Goal: Task Accomplishment & Management: Use online tool/utility

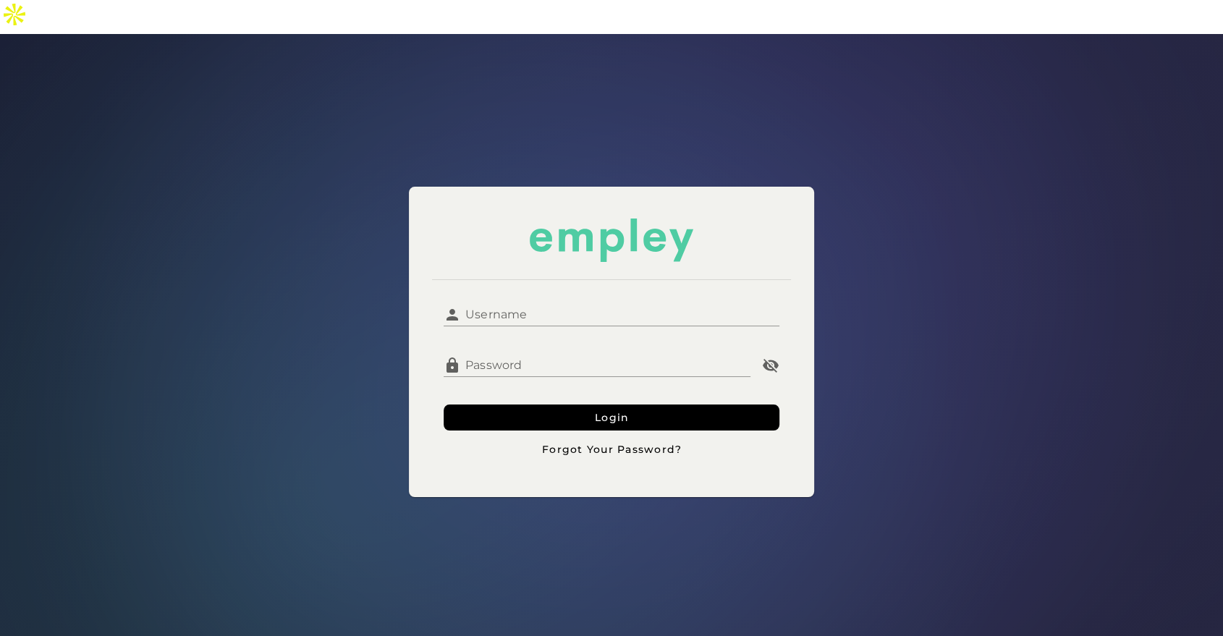
type input "**********"
click at [574, 326] on div at bounding box center [611, 334] width 336 height 16
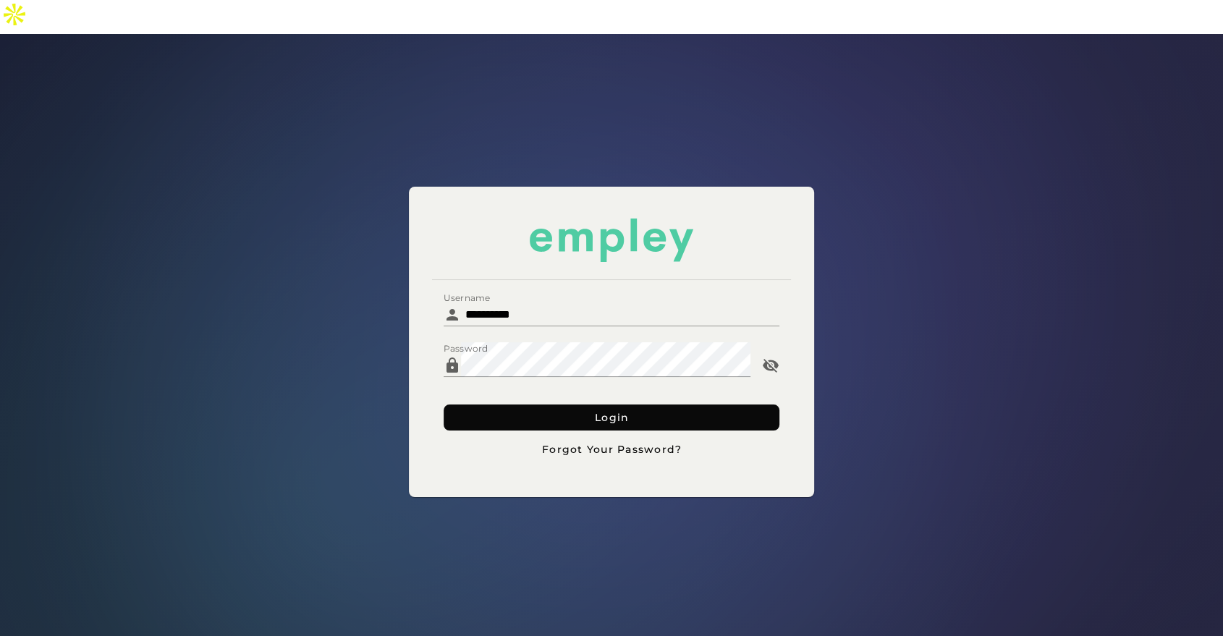
click at [553, 404] on button "Login" at bounding box center [611, 417] width 336 height 26
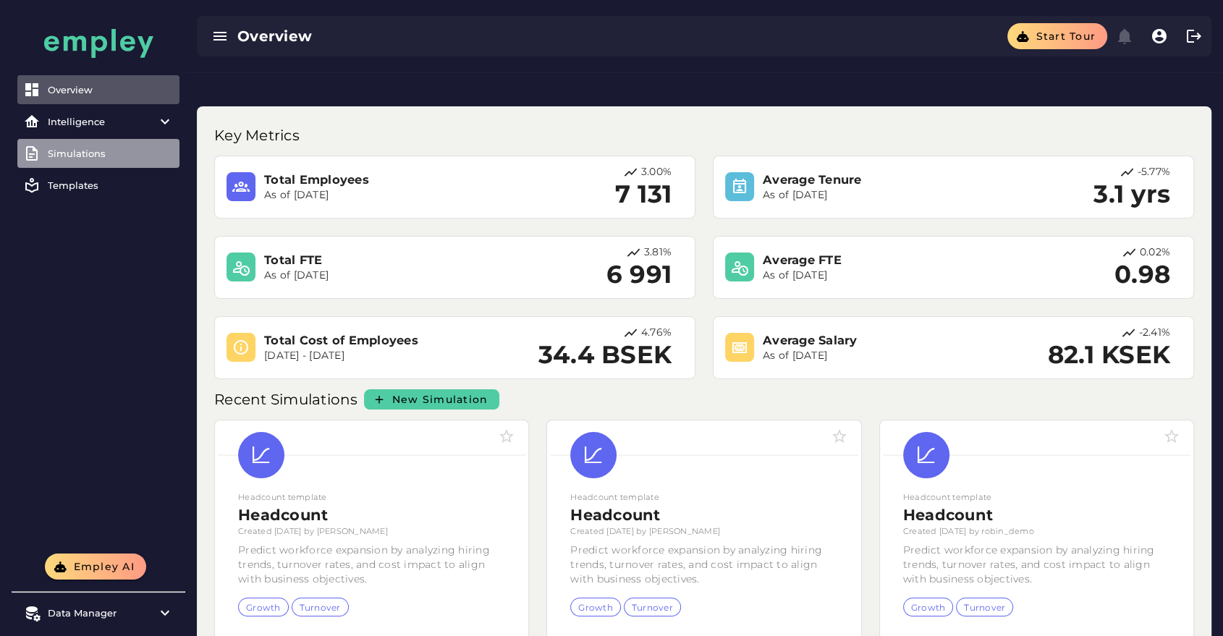
click at [90, 155] on div "Simulations" at bounding box center [111, 154] width 126 height 12
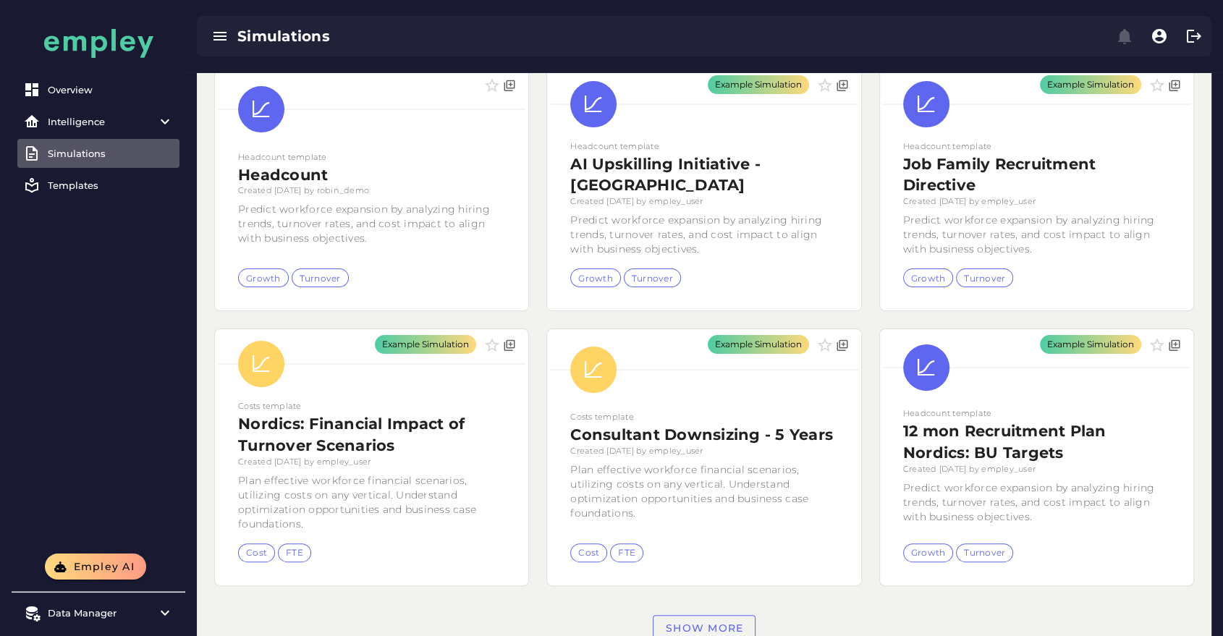
scroll to position [349, 0]
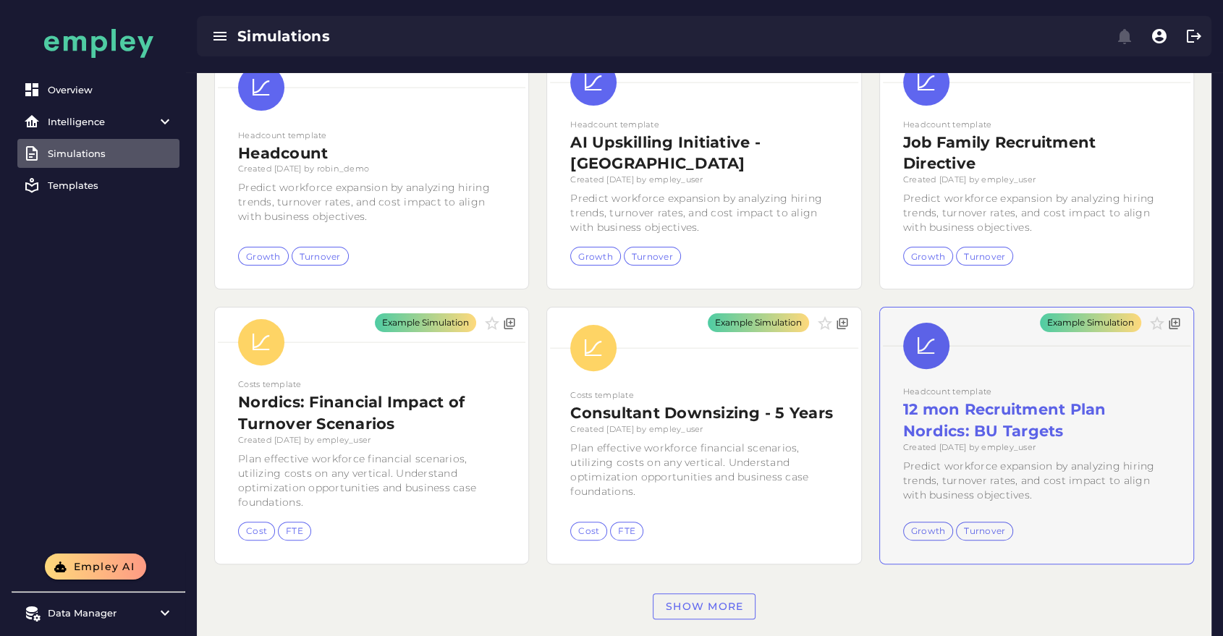
click at [948, 381] on div "Example Simulation" at bounding box center [1036, 434] width 313 height 255
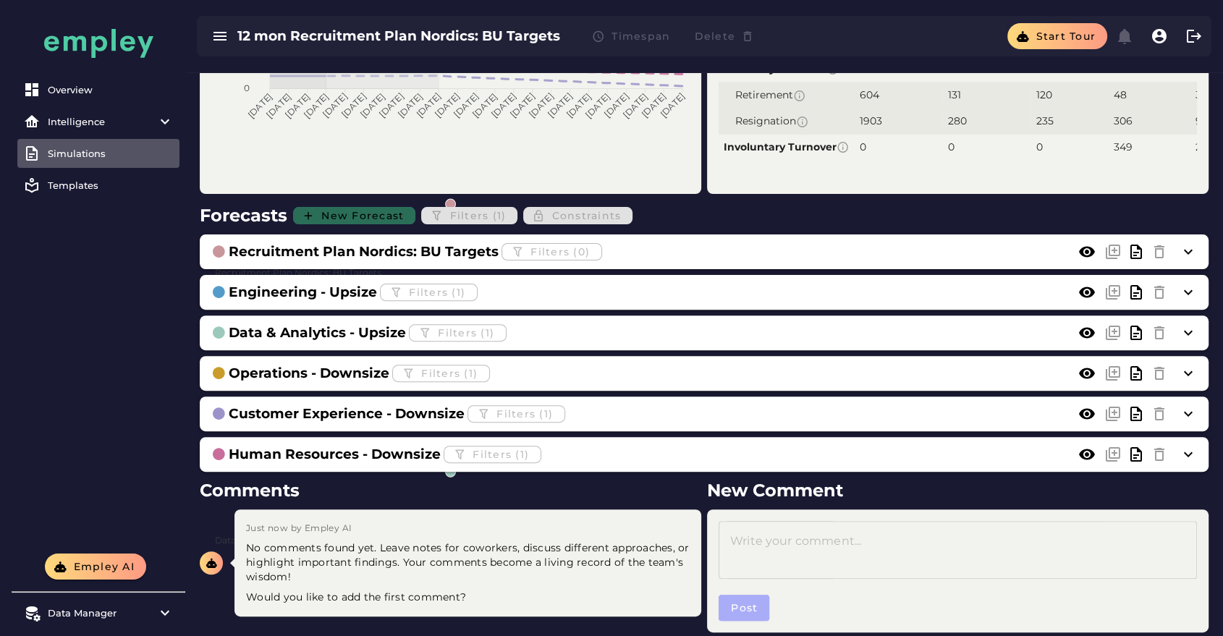
scroll to position [401, 0]
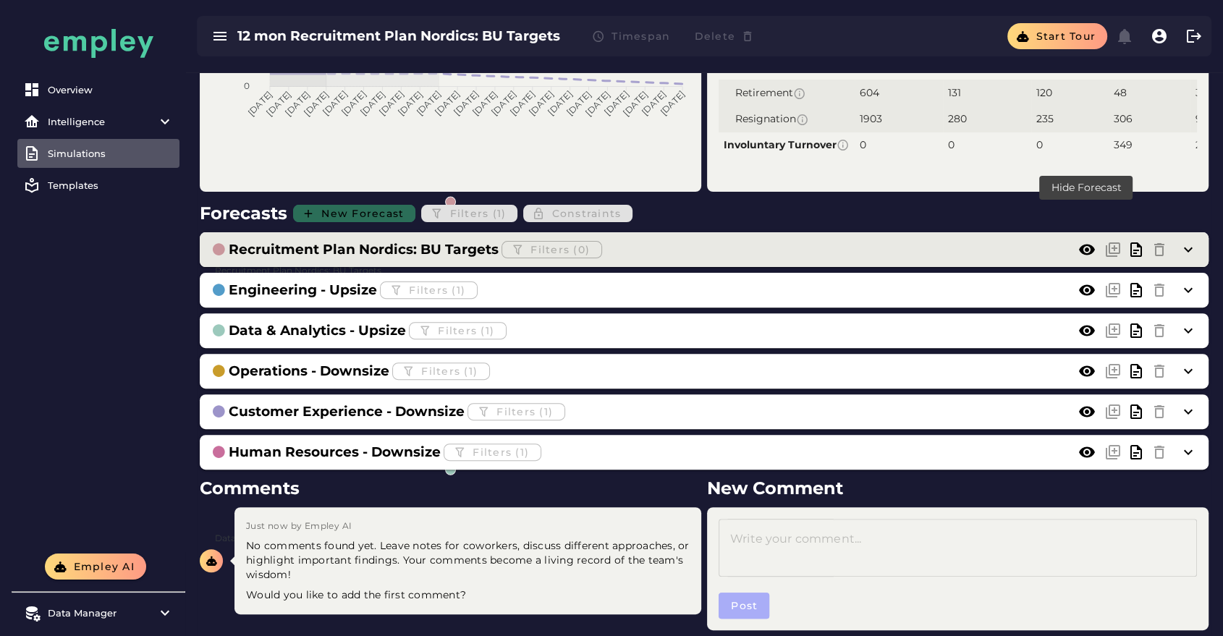
click at [1088, 241] on icon at bounding box center [1086, 249] width 17 height 17
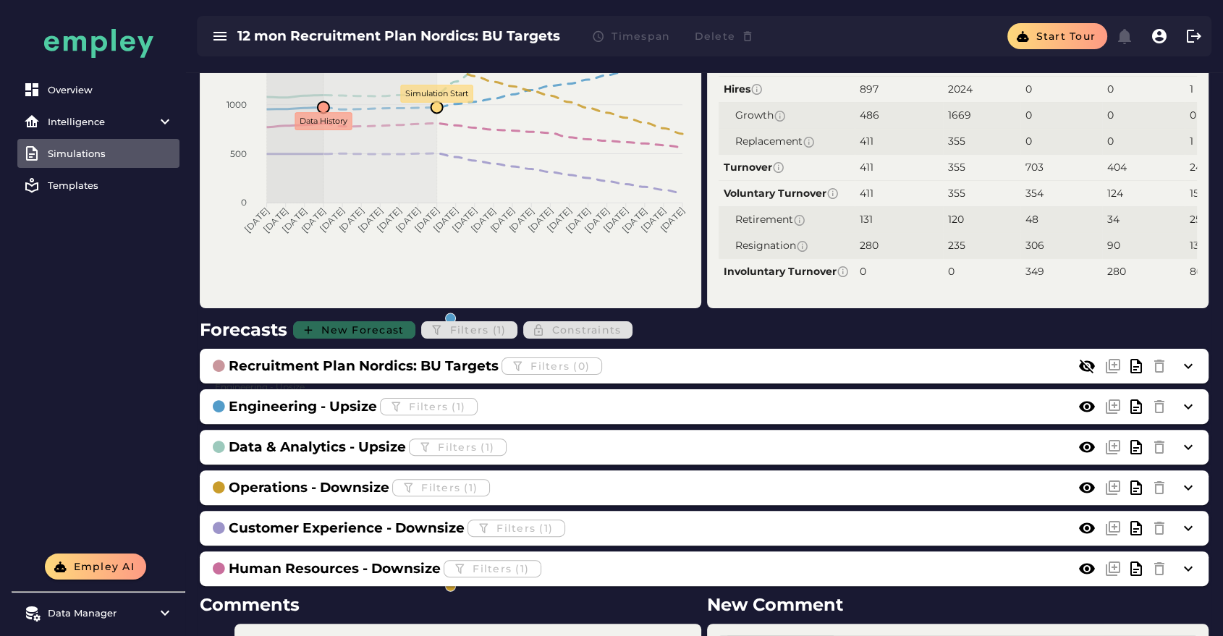
scroll to position [0, 0]
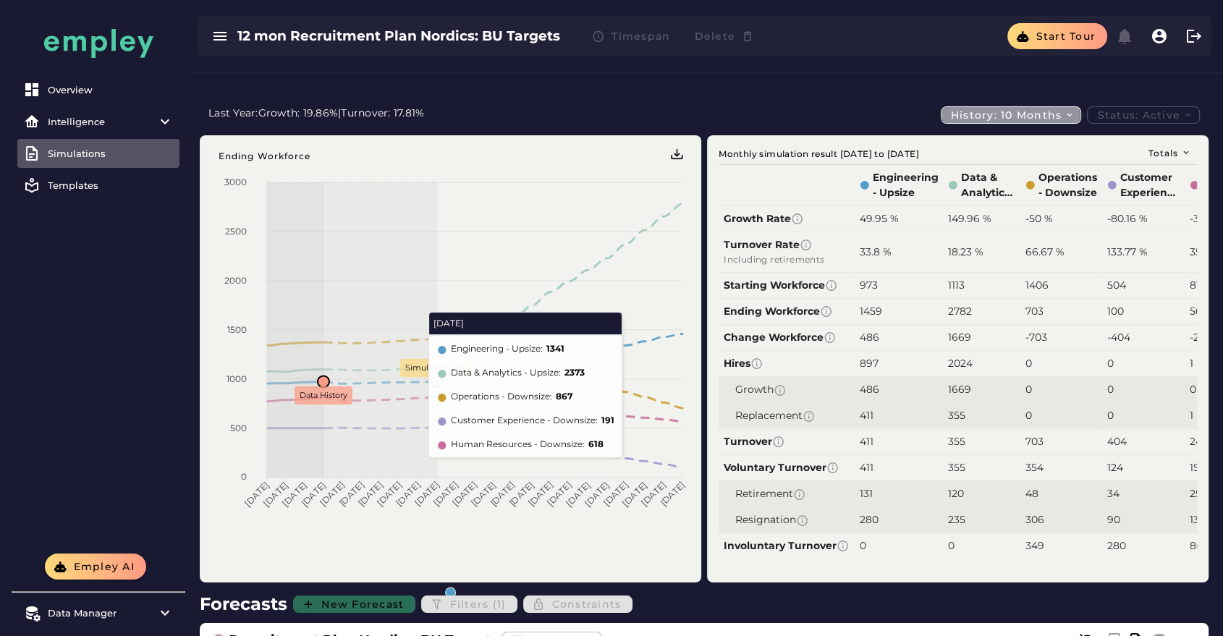
click at [1040, 109] on span "History: 10 months" at bounding box center [1012, 115] width 125 height 13
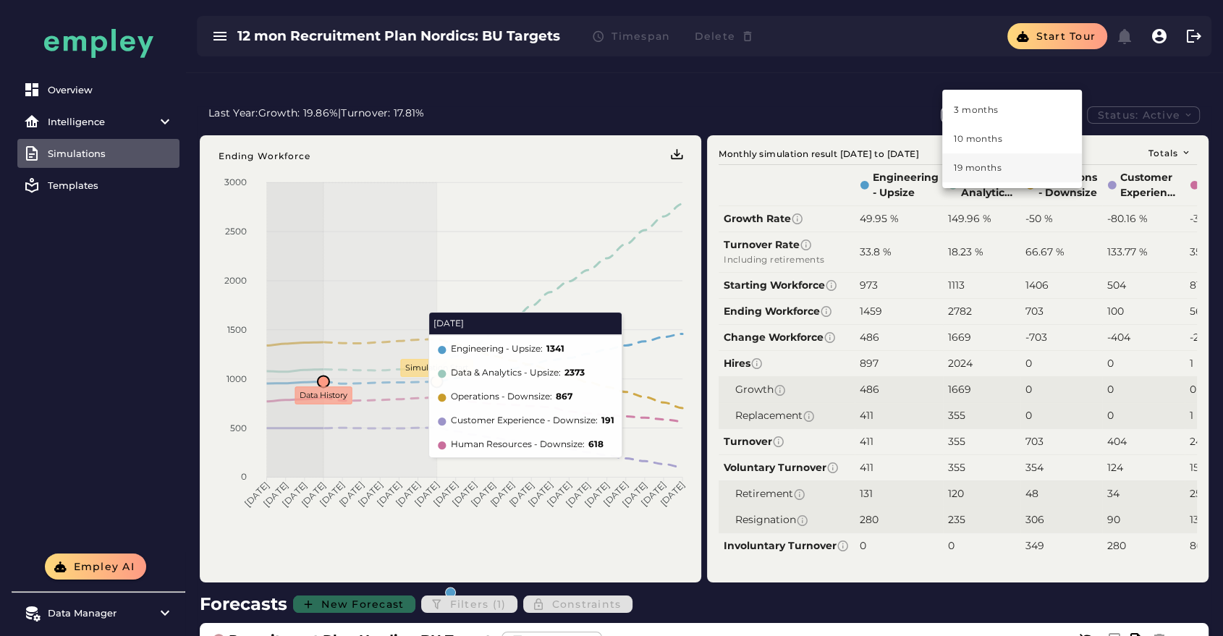
click at [993, 166] on div "19 months" at bounding box center [1012, 167] width 116 height 13
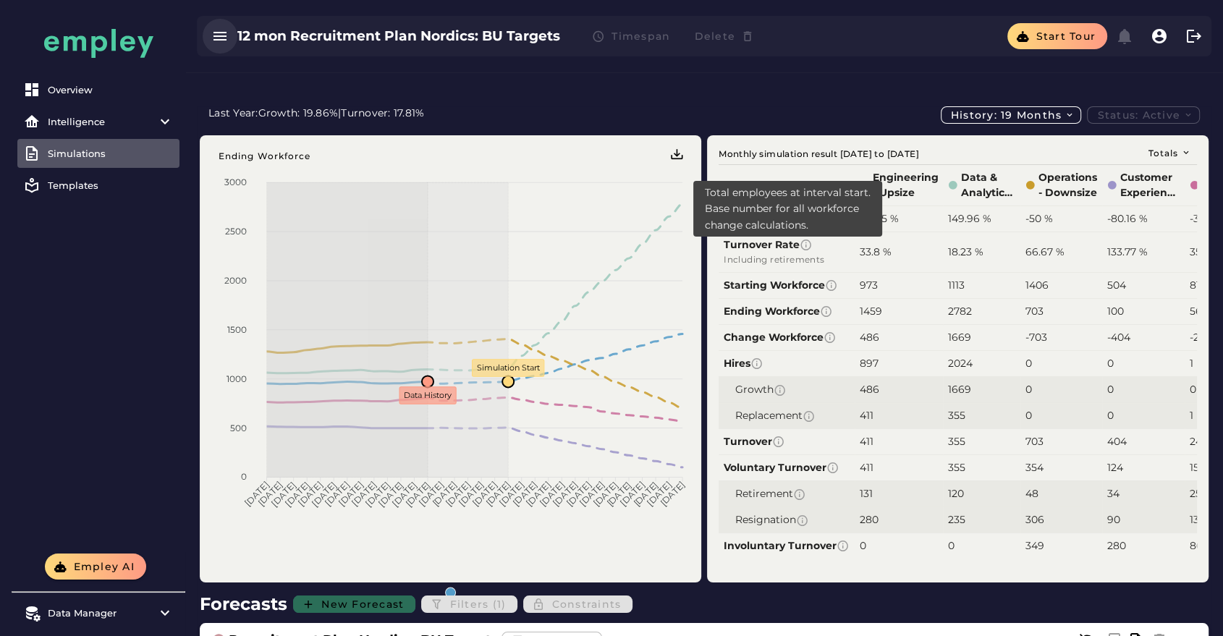
click at [214, 43] on icon "button" at bounding box center [219, 35] width 17 height 17
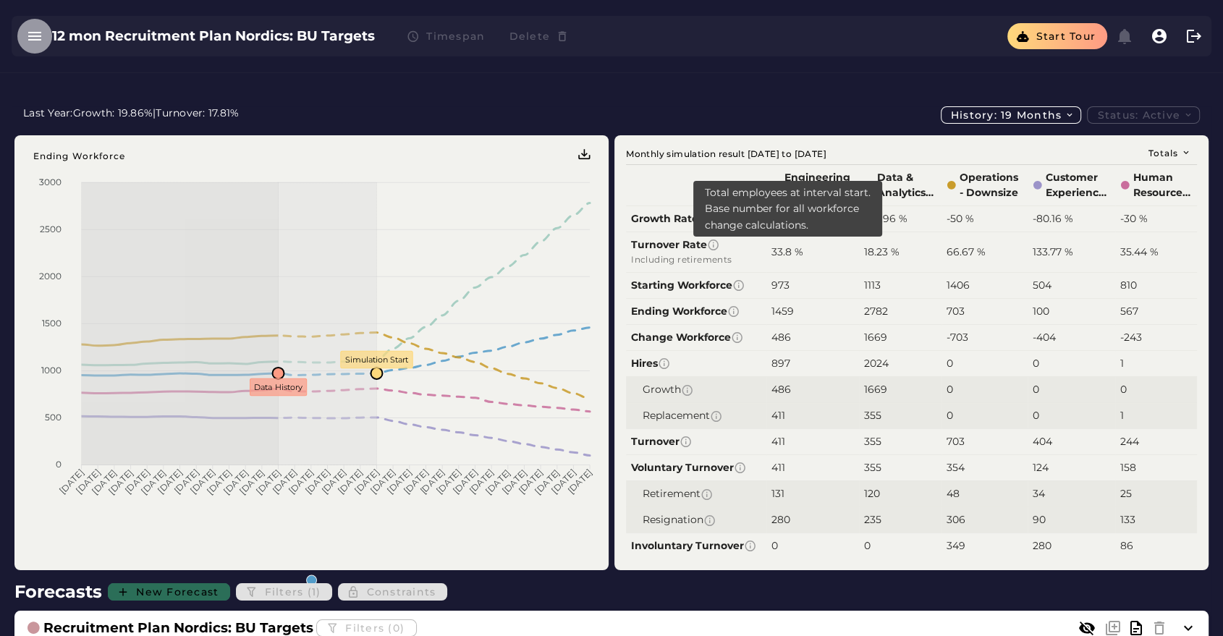
click at [34, 33] on icon "button" at bounding box center [34, 35] width 17 height 17
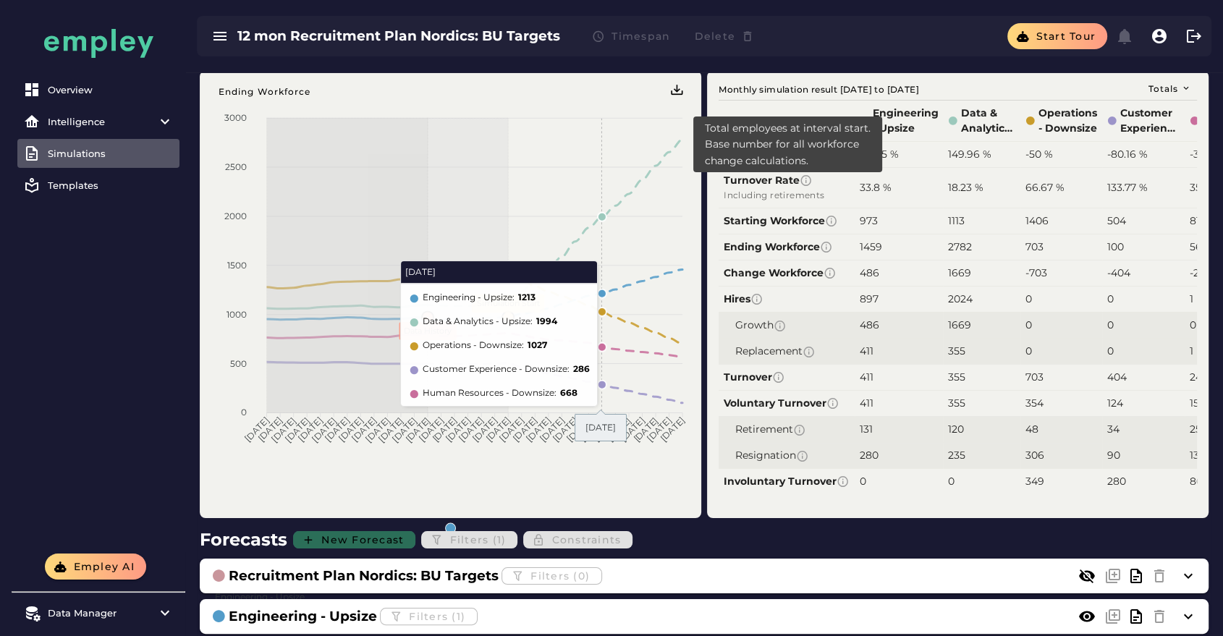
scroll to position [64, 0]
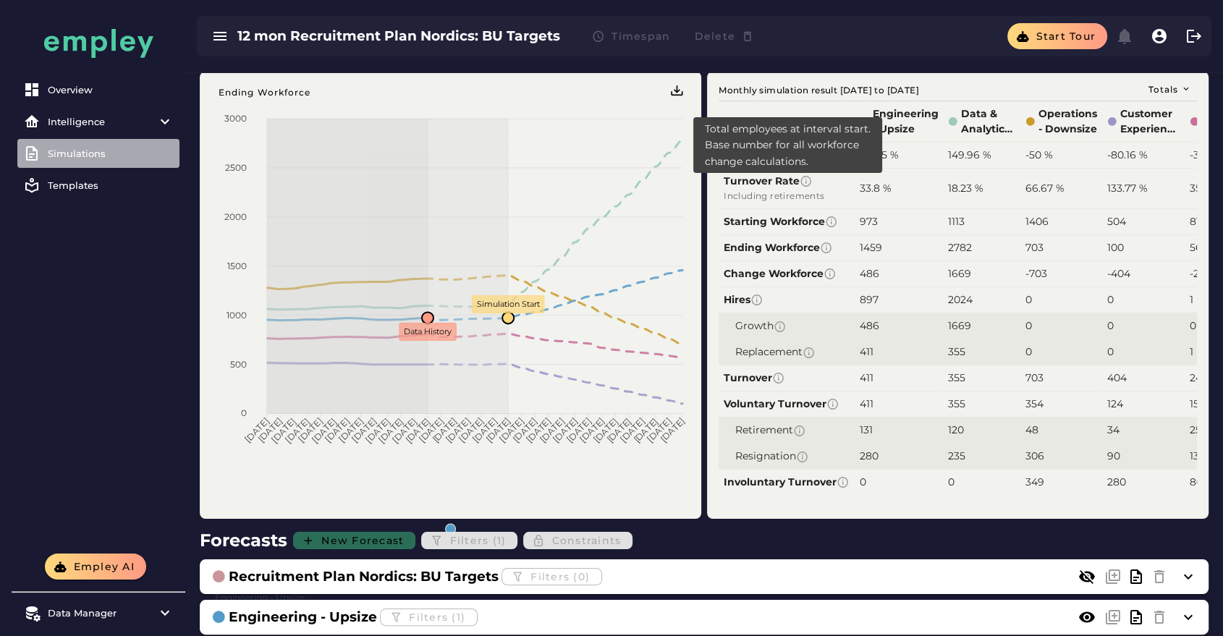
click at [76, 142] on link "Simulations" at bounding box center [98, 153] width 162 height 29
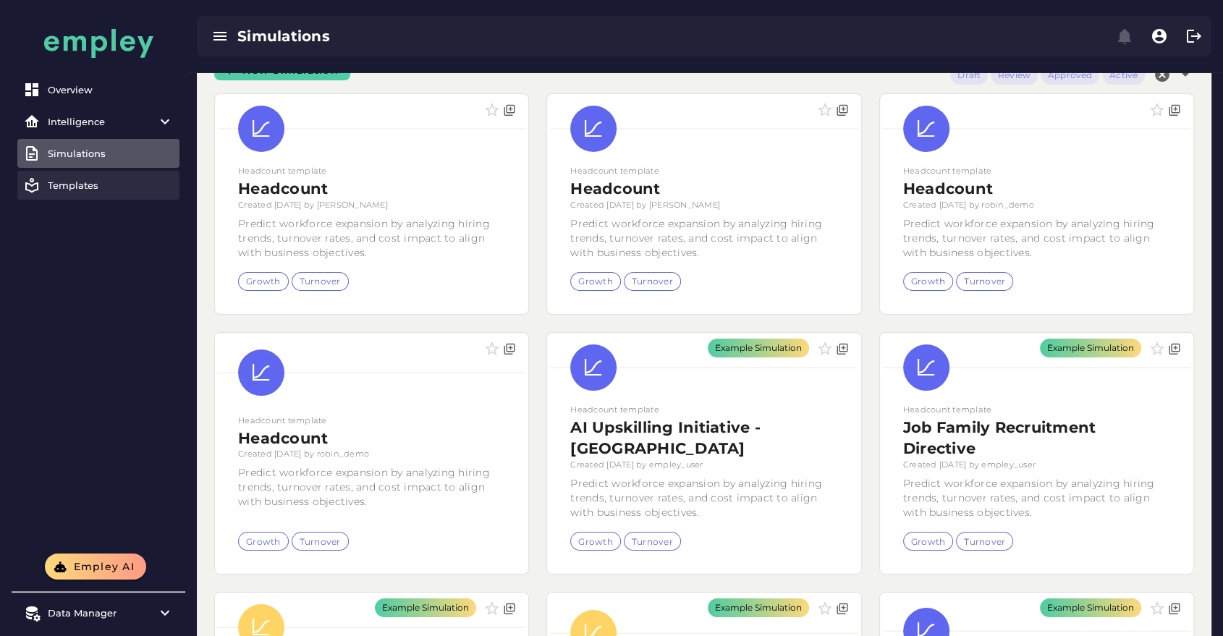
click at [66, 189] on div "Templates" at bounding box center [111, 185] width 126 height 12
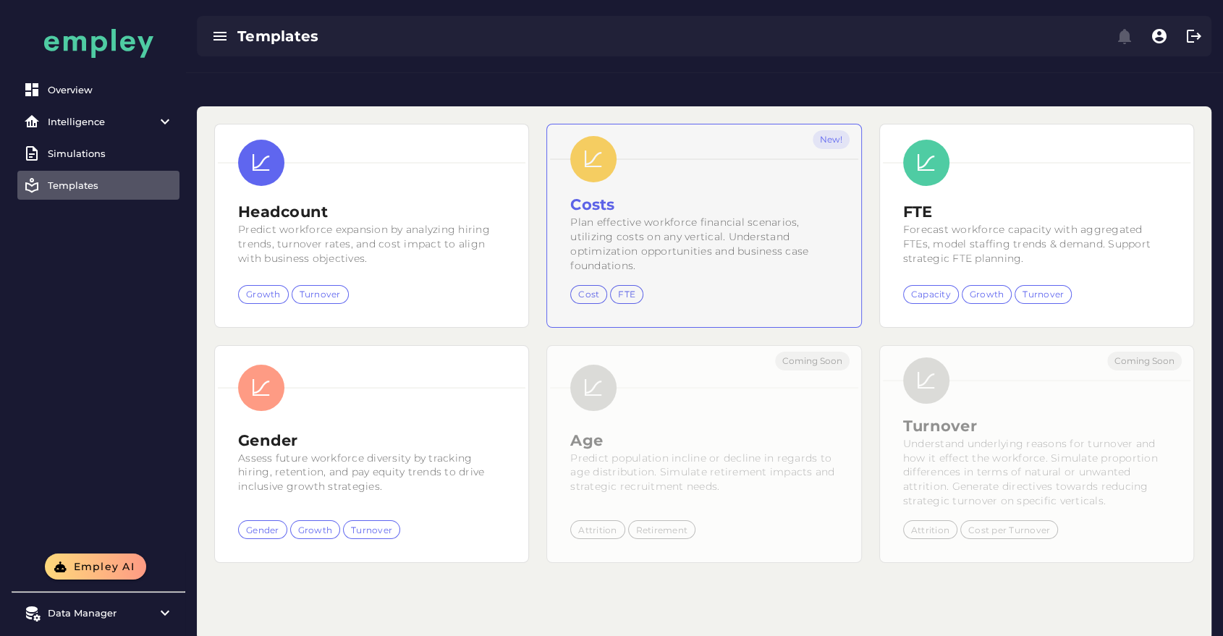
click at [708, 161] on div "New!" at bounding box center [703, 225] width 313 height 203
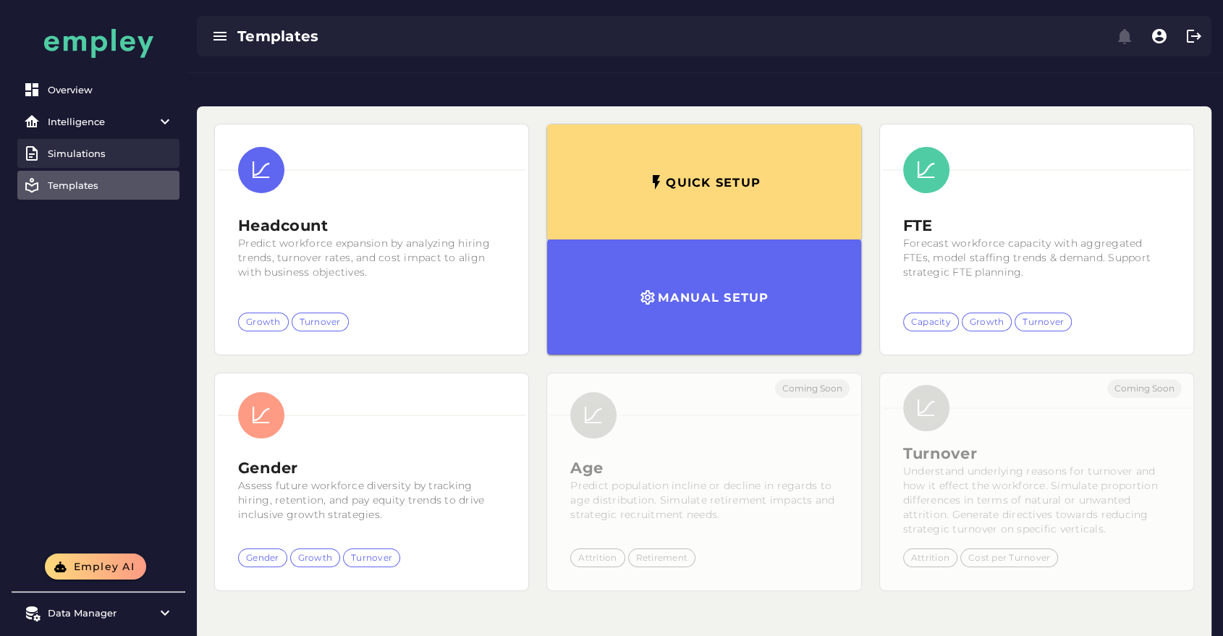
click at [64, 144] on link "Simulations" at bounding box center [98, 153] width 162 height 29
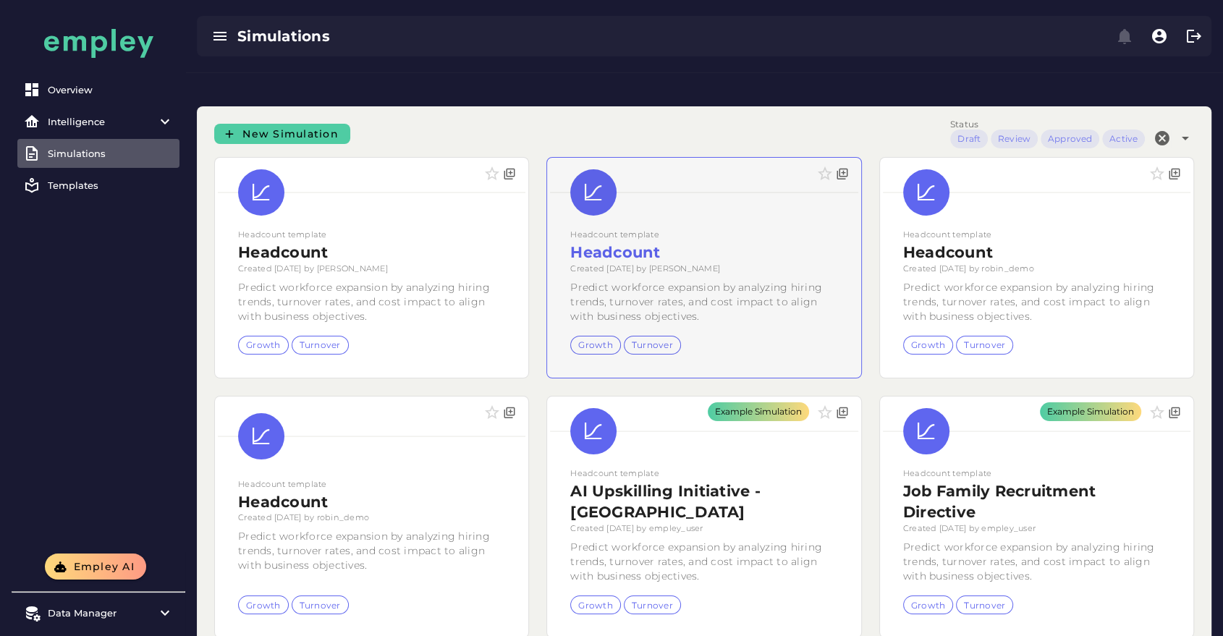
scroll to position [349, 0]
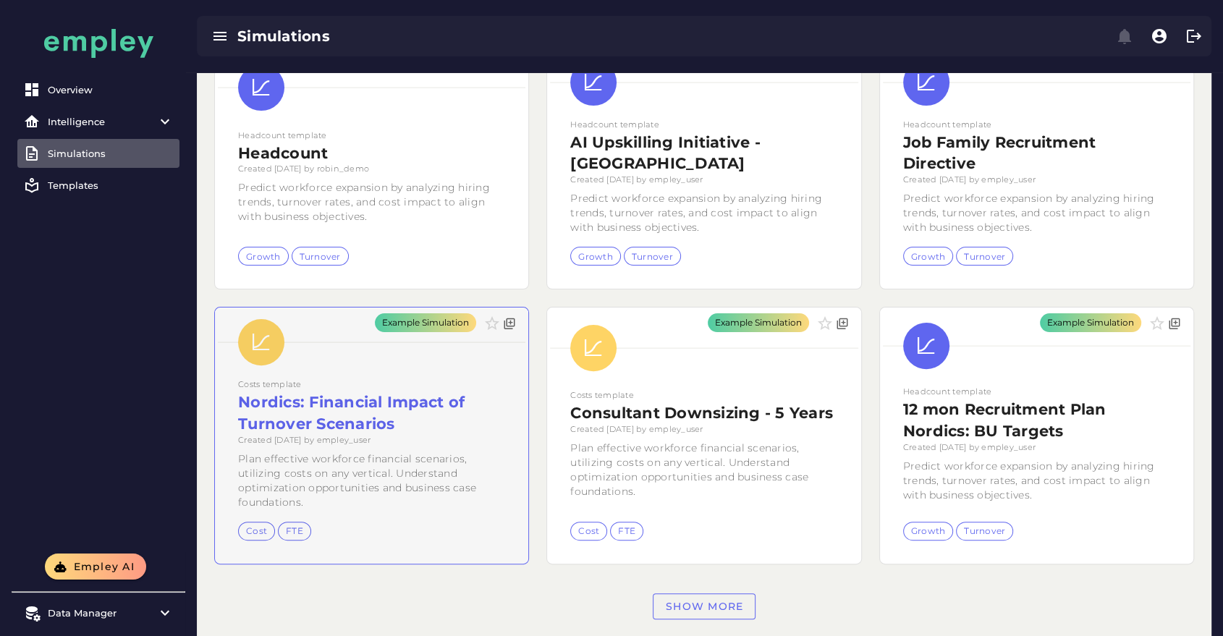
click at [373, 394] on div "Example Simulation" at bounding box center [371, 434] width 313 height 255
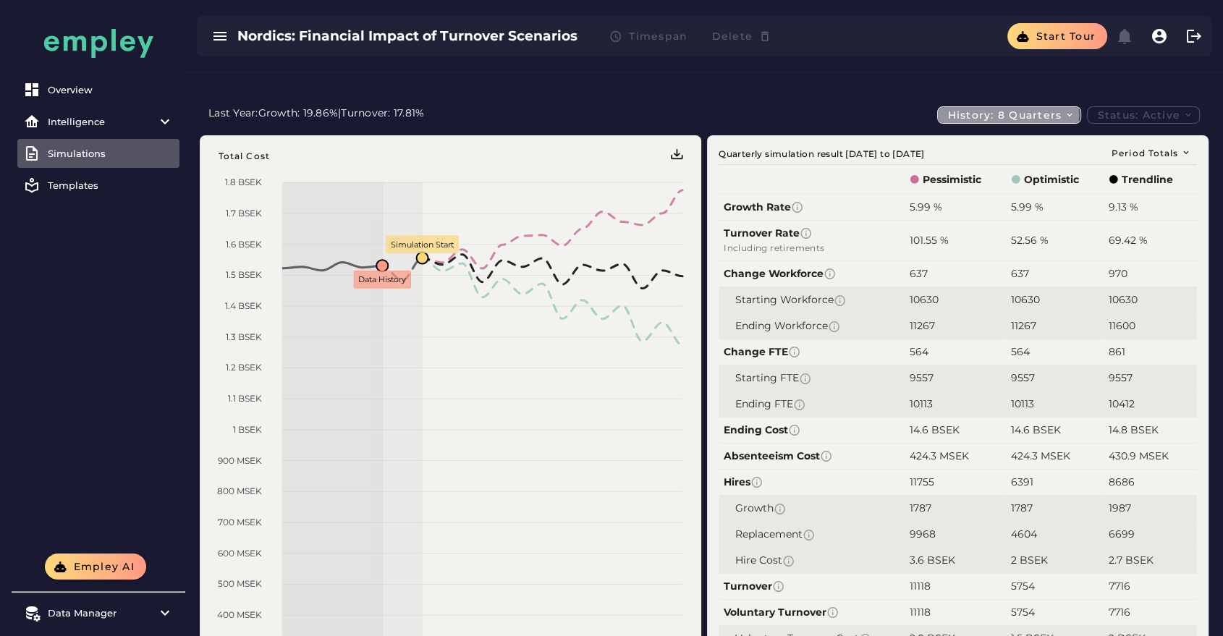
click at [1069, 110] on icon "button" at bounding box center [1069, 115] width 10 height 10
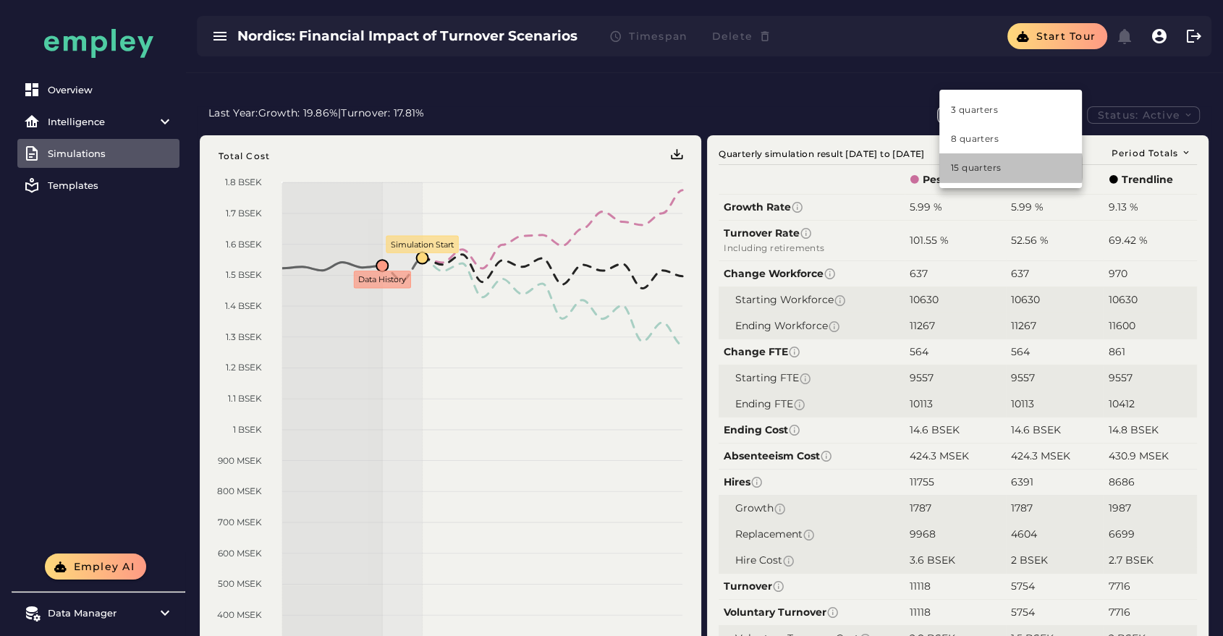
click at [1005, 171] on div "15 quarters" at bounding box center [1010, 167] width 119 height 13
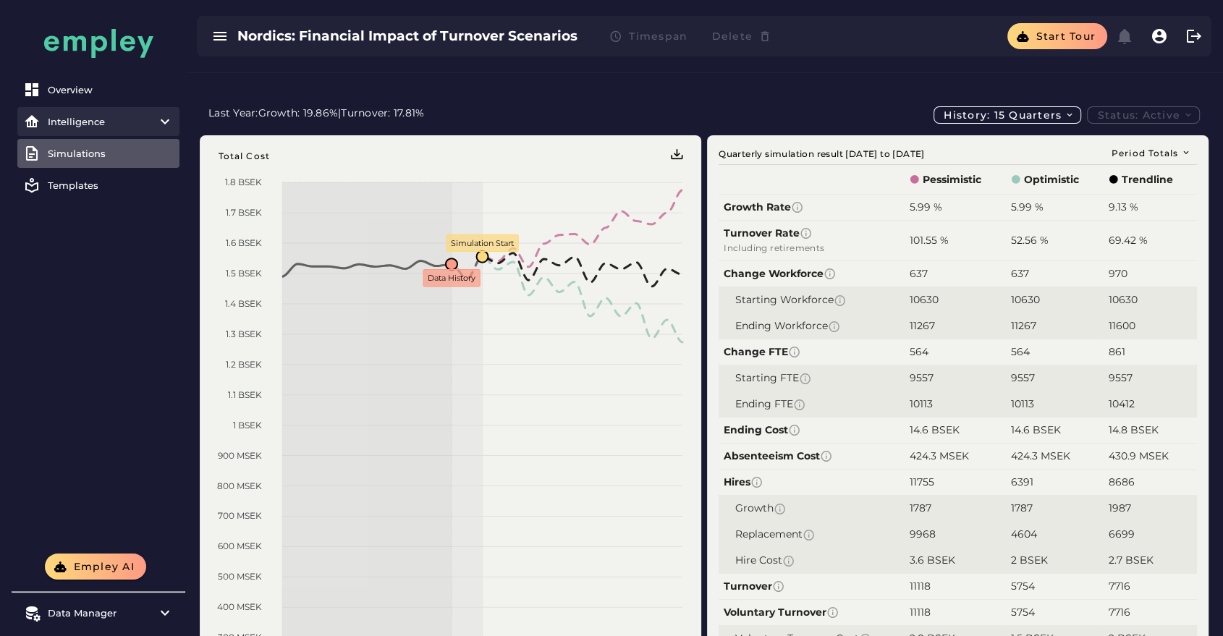
click at [82, 119] on div "Intelligence" at bounding box center [98, 122] width 101 height 12
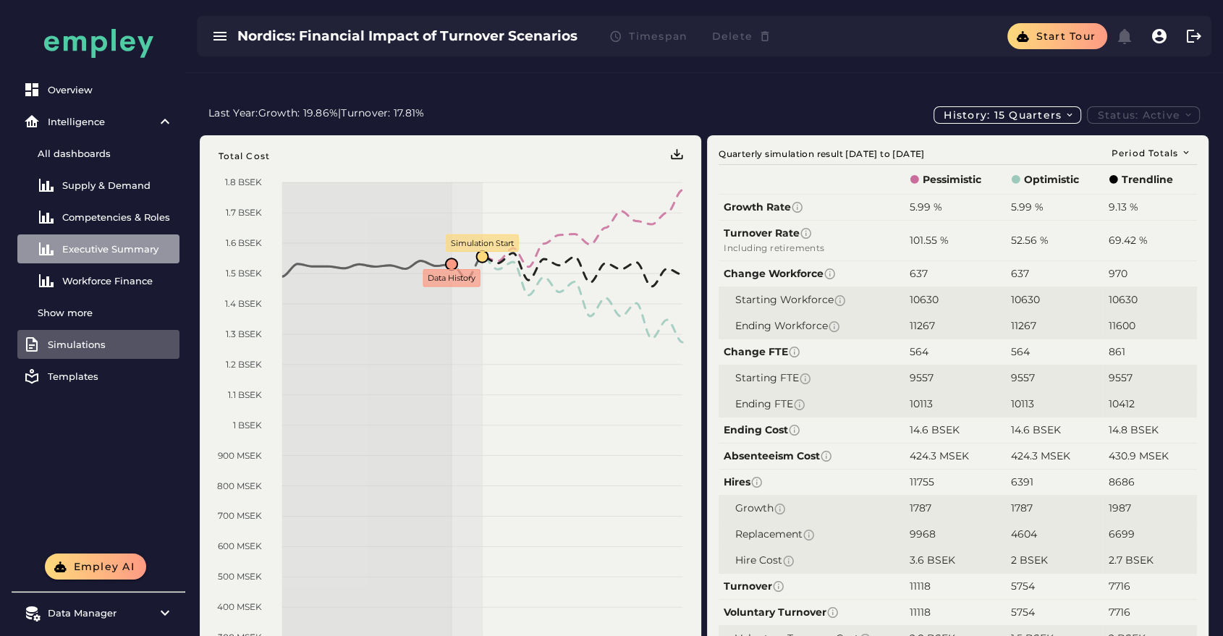
click at [124, 247] on div "Executive Summary" at bounding box center [117, 249] width 111 height 12
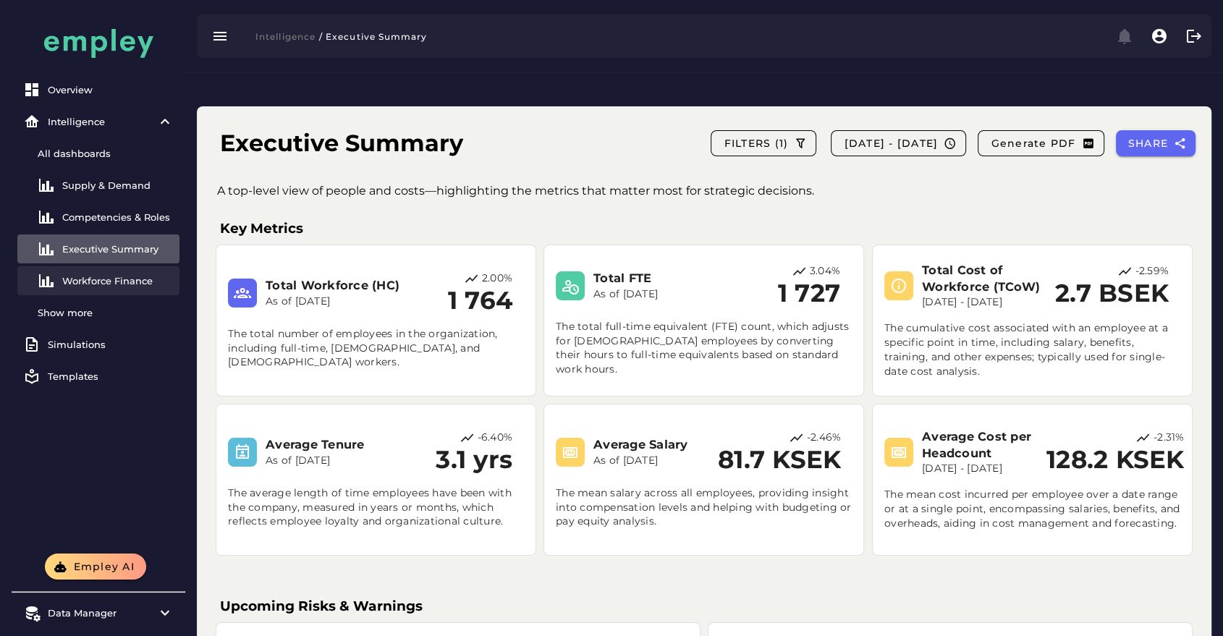
click at [127, 281] on div "Workforce Finance" at bounding box center [117, 281] width 111 height 12
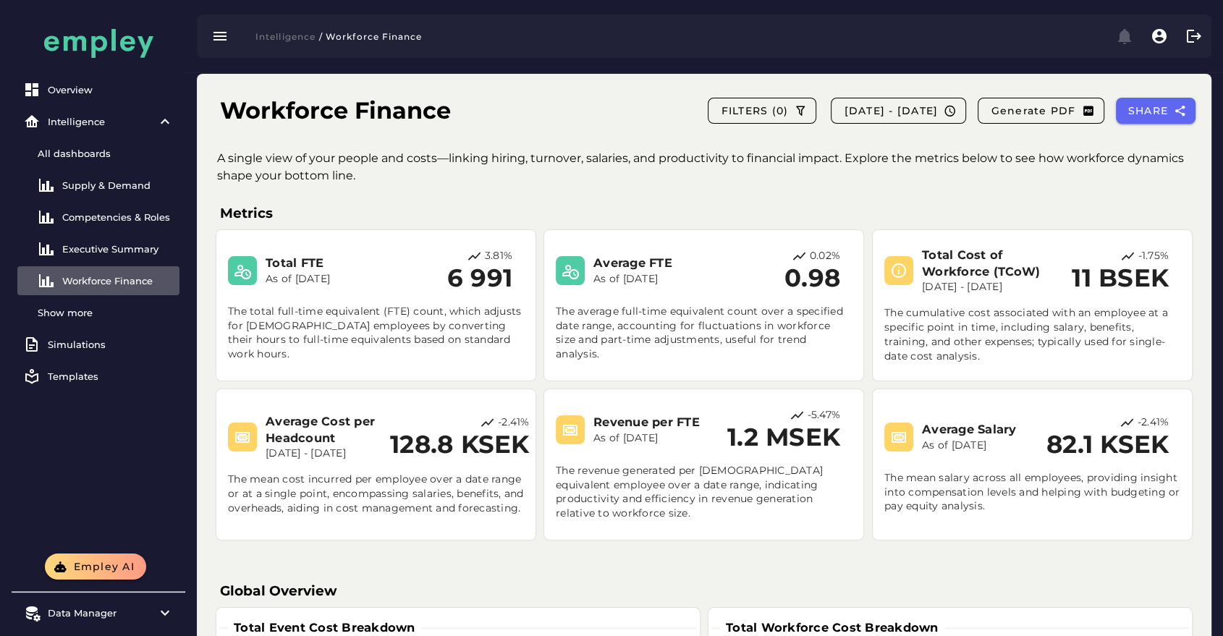
scroll to position [34, 0]
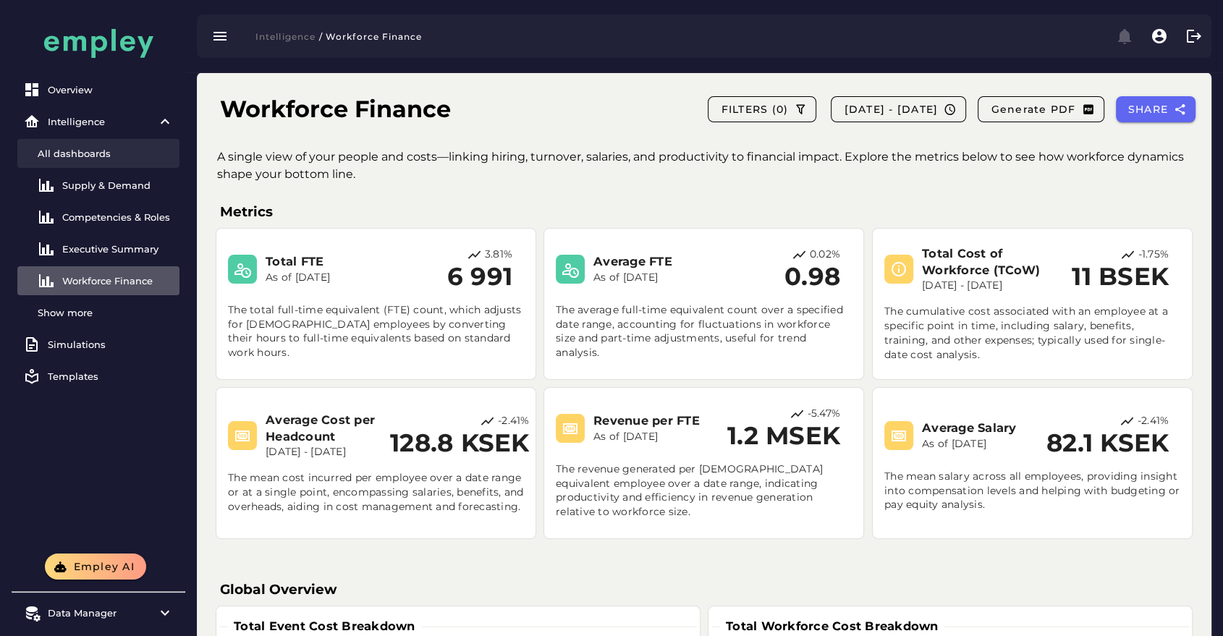
click at [111, 148] on div "All dashboards" at bounding box center [106, 154] width 136 height 12
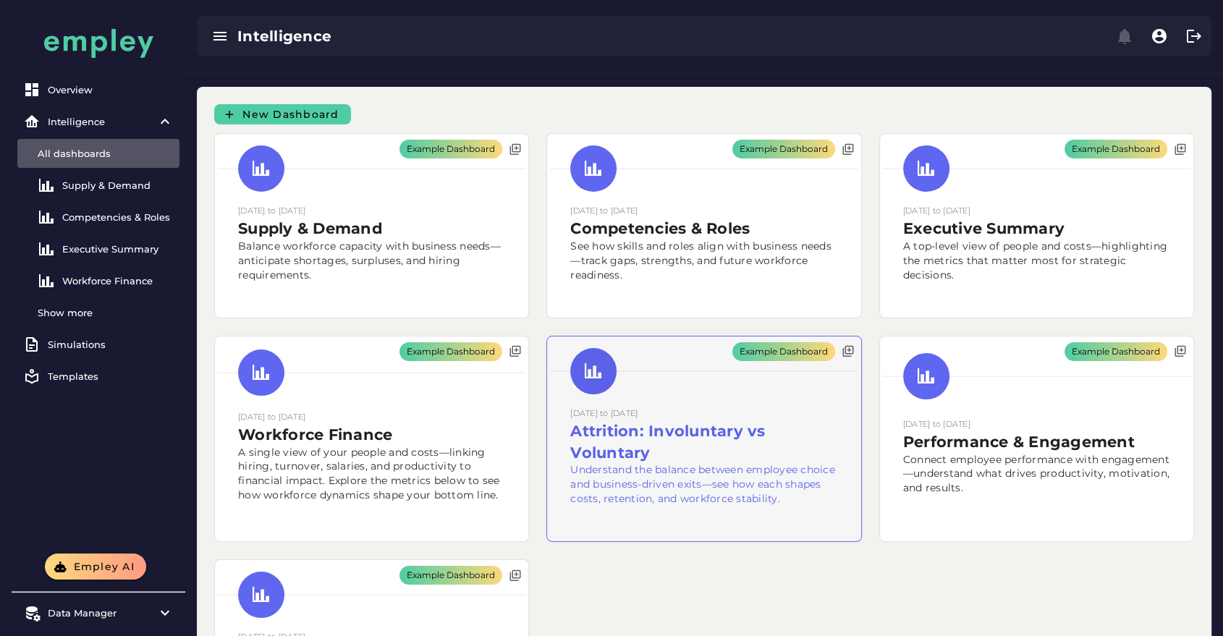
scroll to position [16, 0]
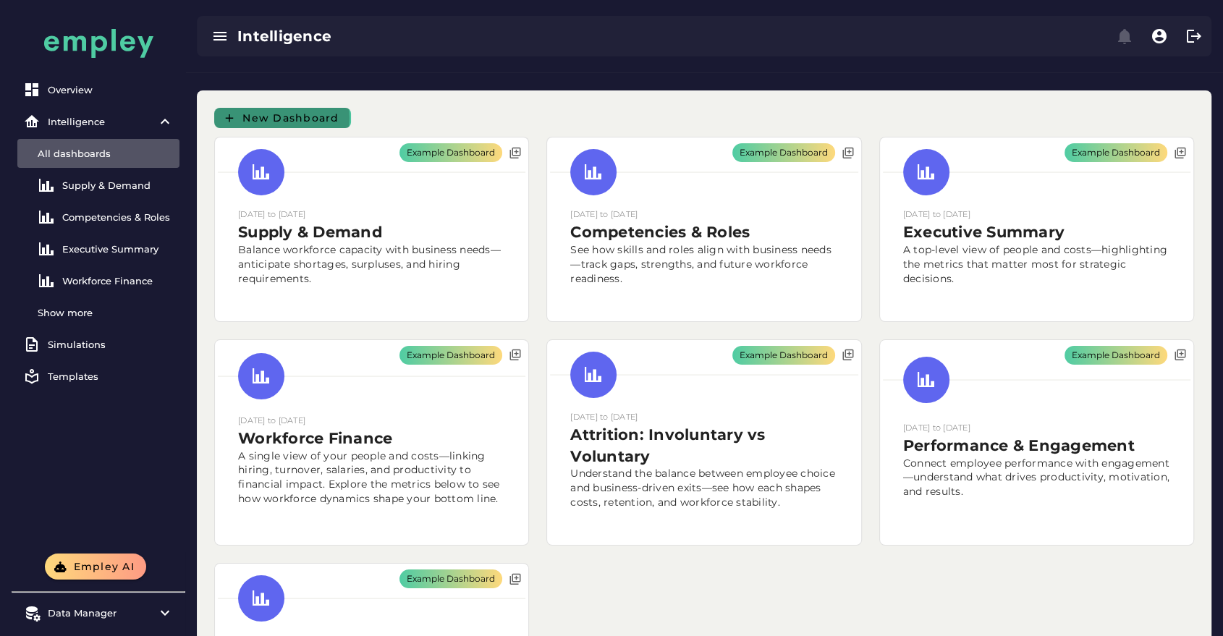
click at [254, 108] on button "New Dashboard" at bounding box center [282, 118] width 137 height 20
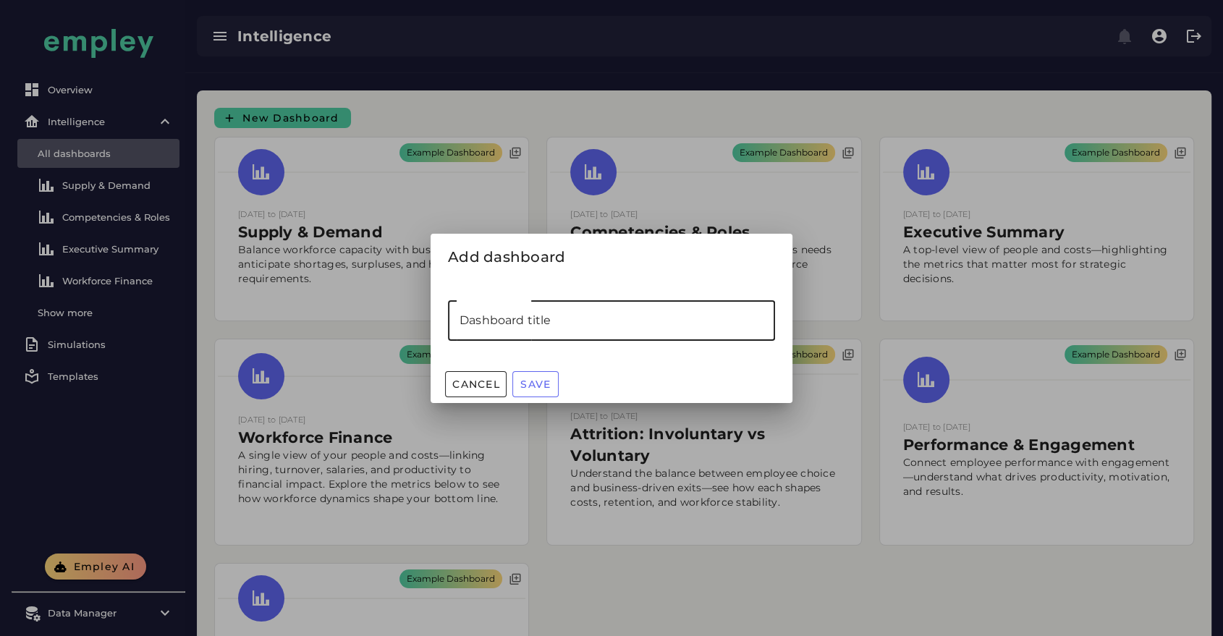
click at [595, 325] on input "Dashboard title" at bounding box center [611, 320] width 327 height 41
type input "********"
click at [546, 376] on button "Save" at bounding box center [535, 384] width 46 height 26
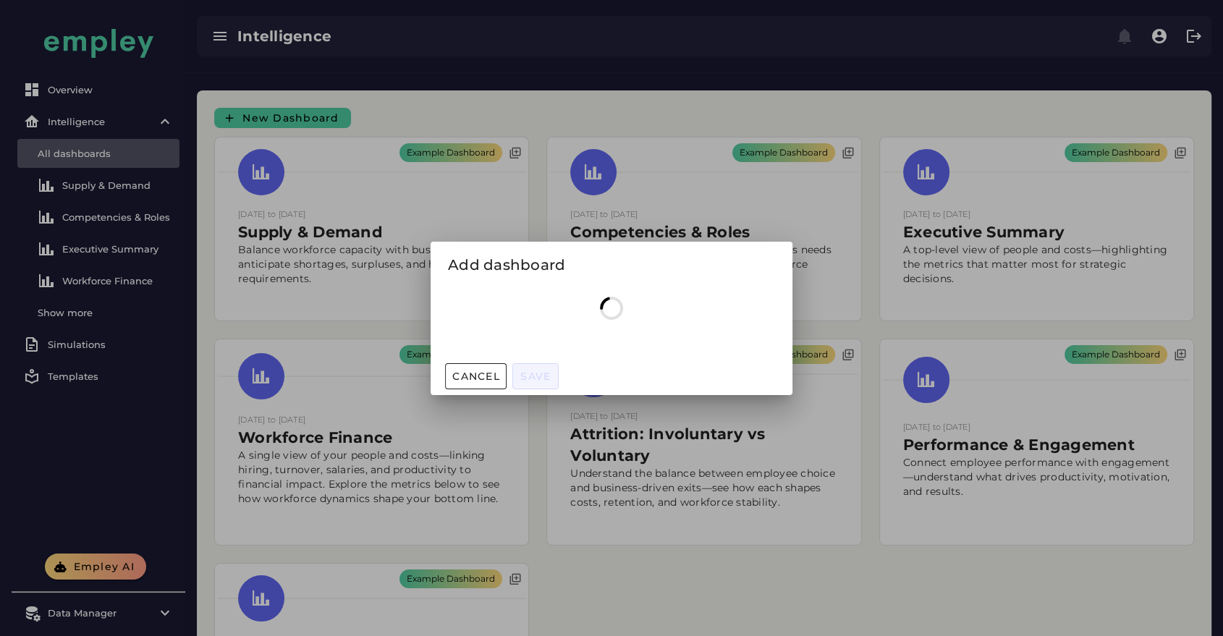
scroll to position [16, 0]
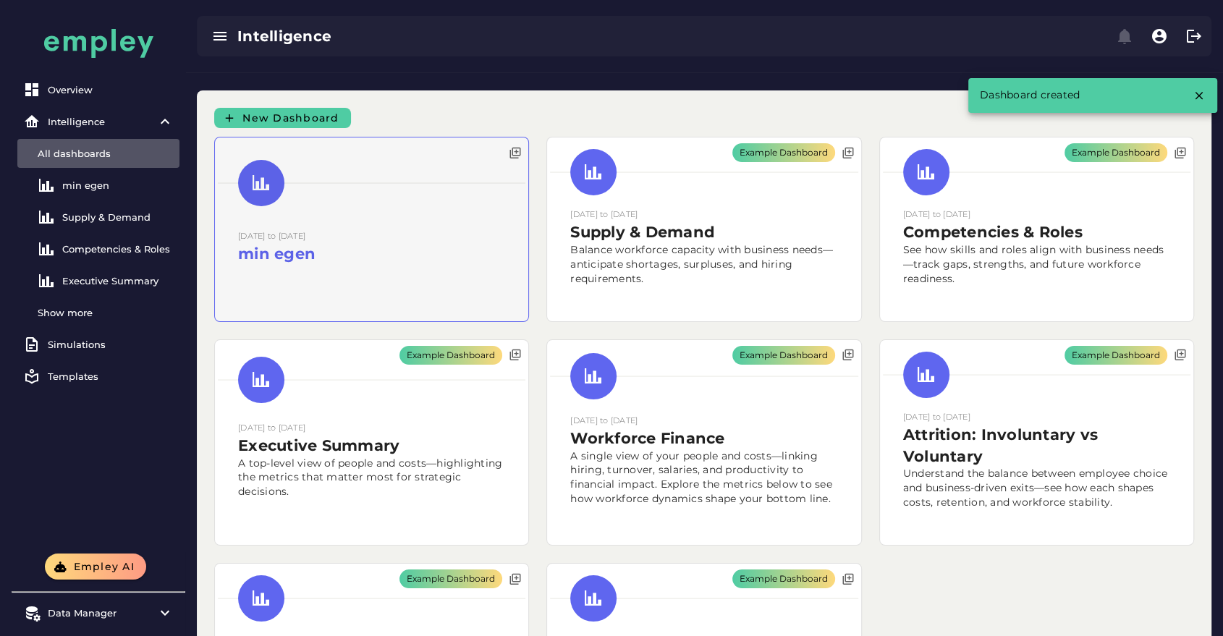
click at [427, 196] on div at bounding box center [371, 229] width 313 height 184
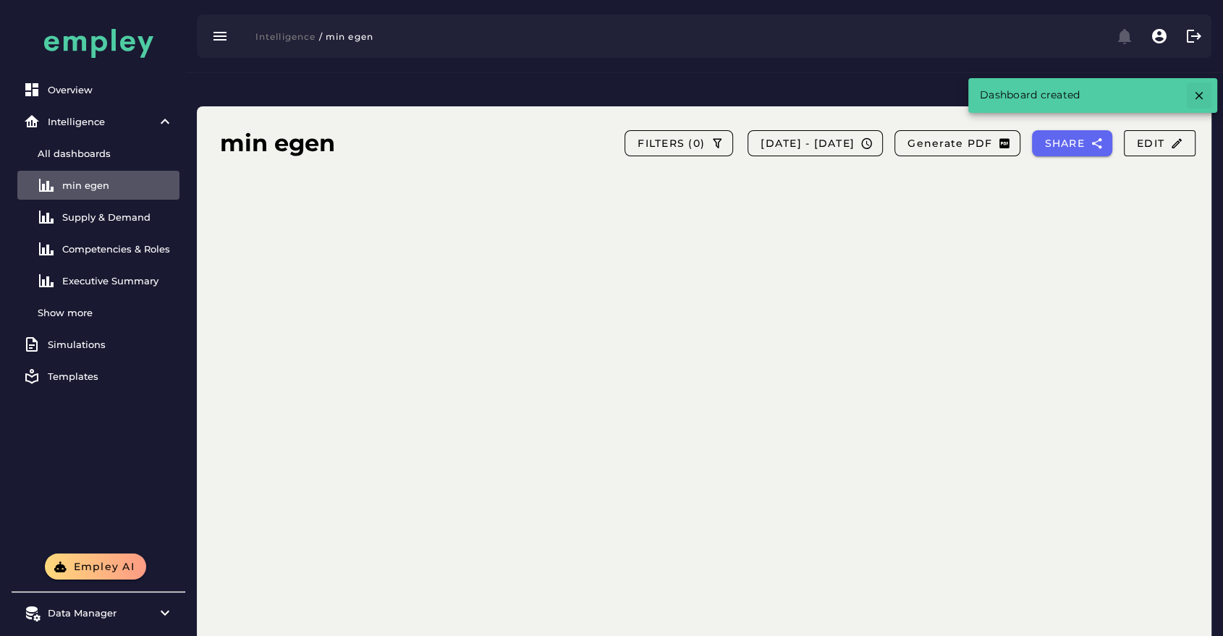
click at [1201, 95] on icon "button" at bounding box center [1198, 95] width 13 height 13
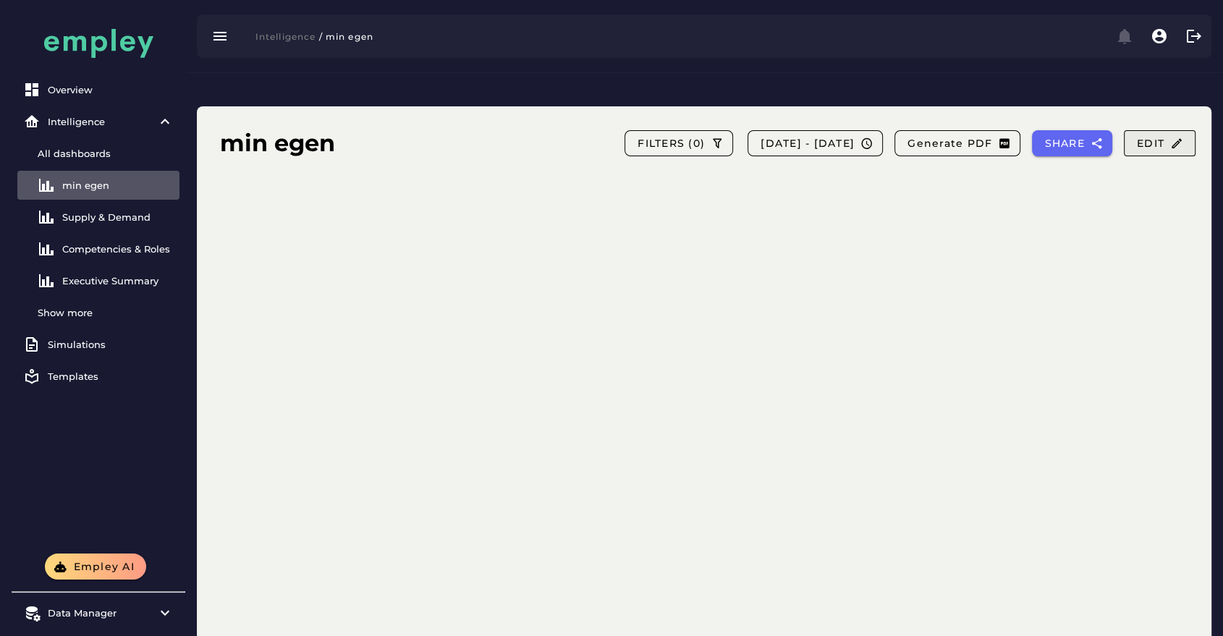
click at [1166, 137] on span "Edit" at bounding box center [1159, 143] width 47 height 13
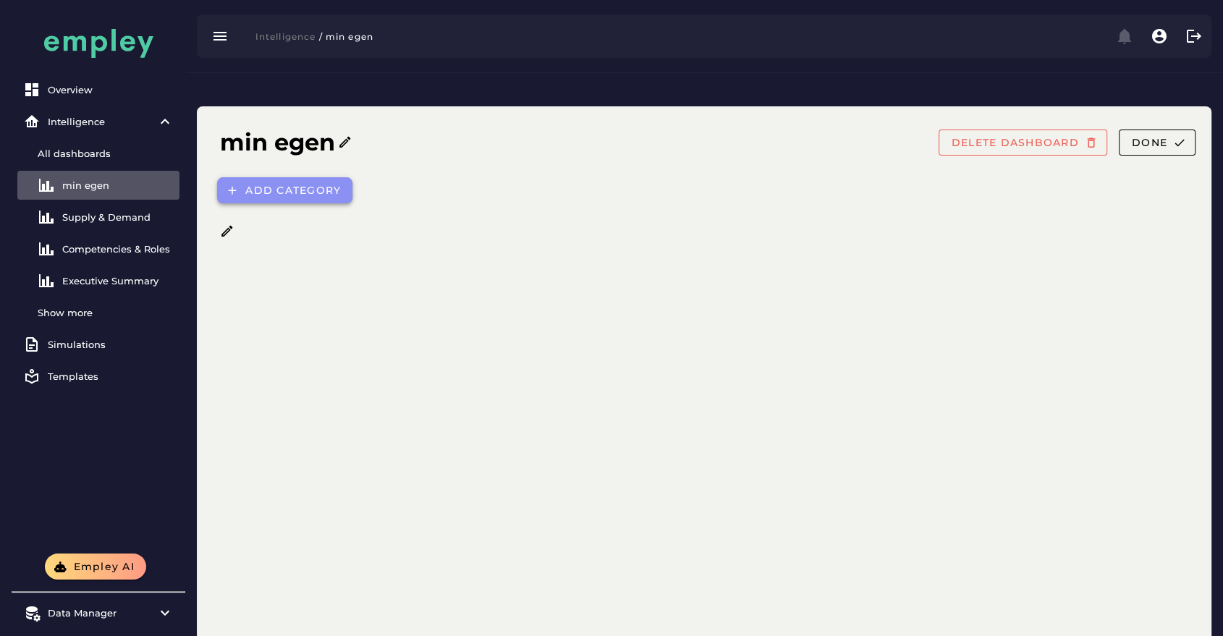
click at [276, 184] on span "Add category" at bounding box center [293, 190] width 96 height 13
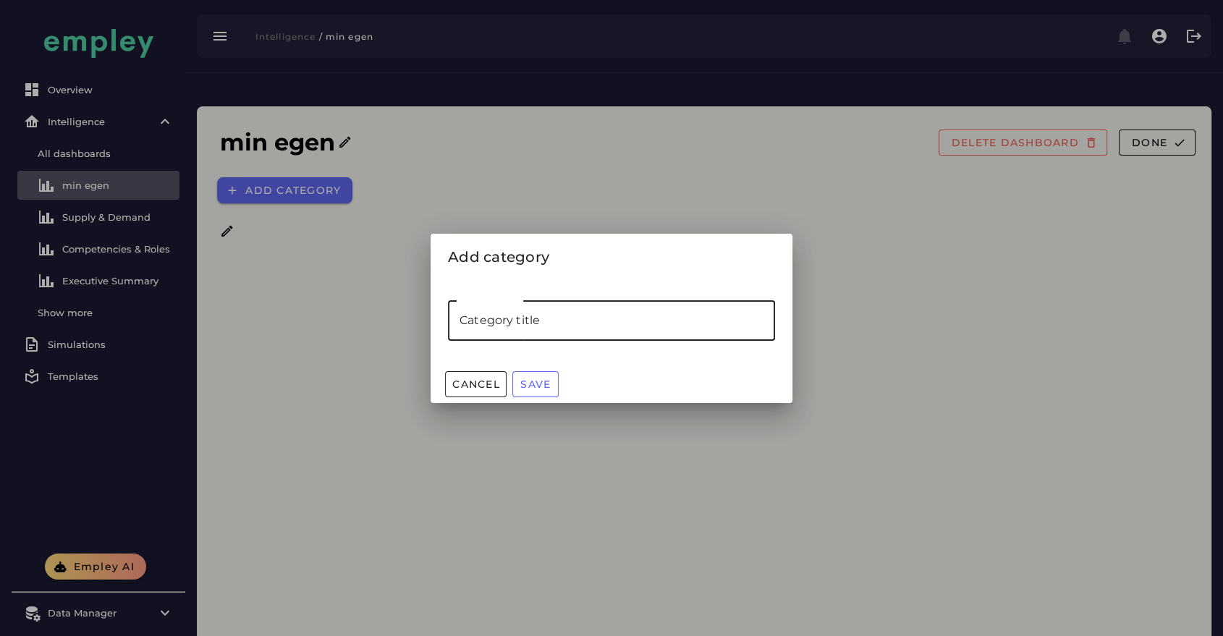
click at [513, 300] on input "Category title" at bounding box center [611, 320] width 327 height 41
type input "***"
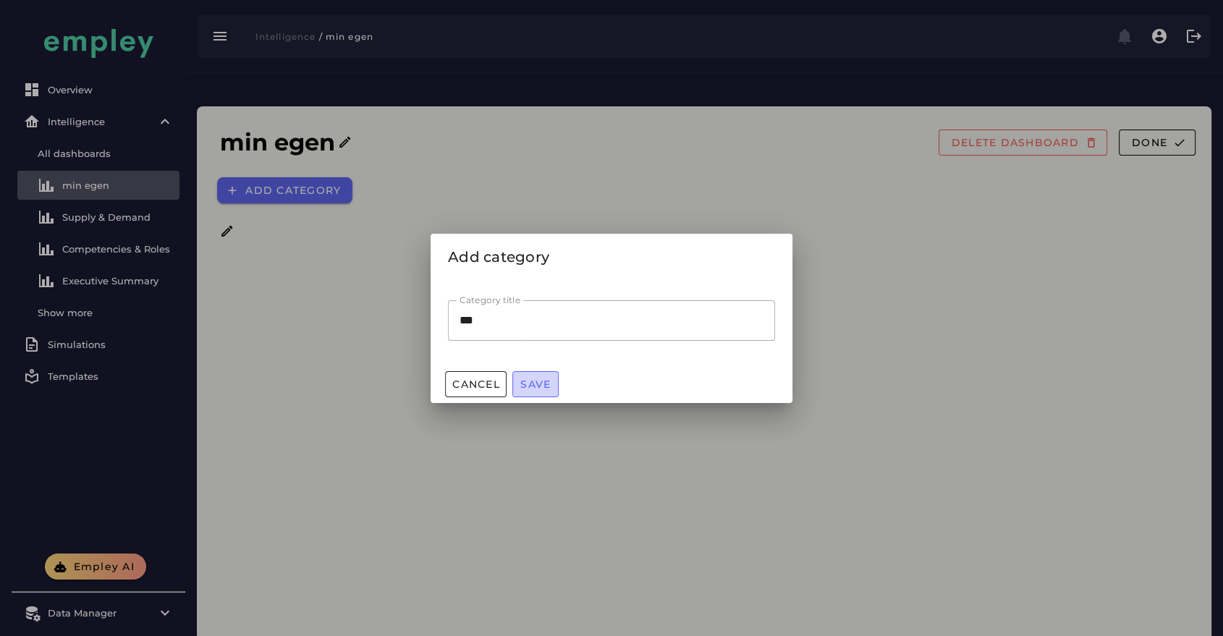
click at [527, 378] on span "Save" at bounding box center [534, 384] width 31 height 13
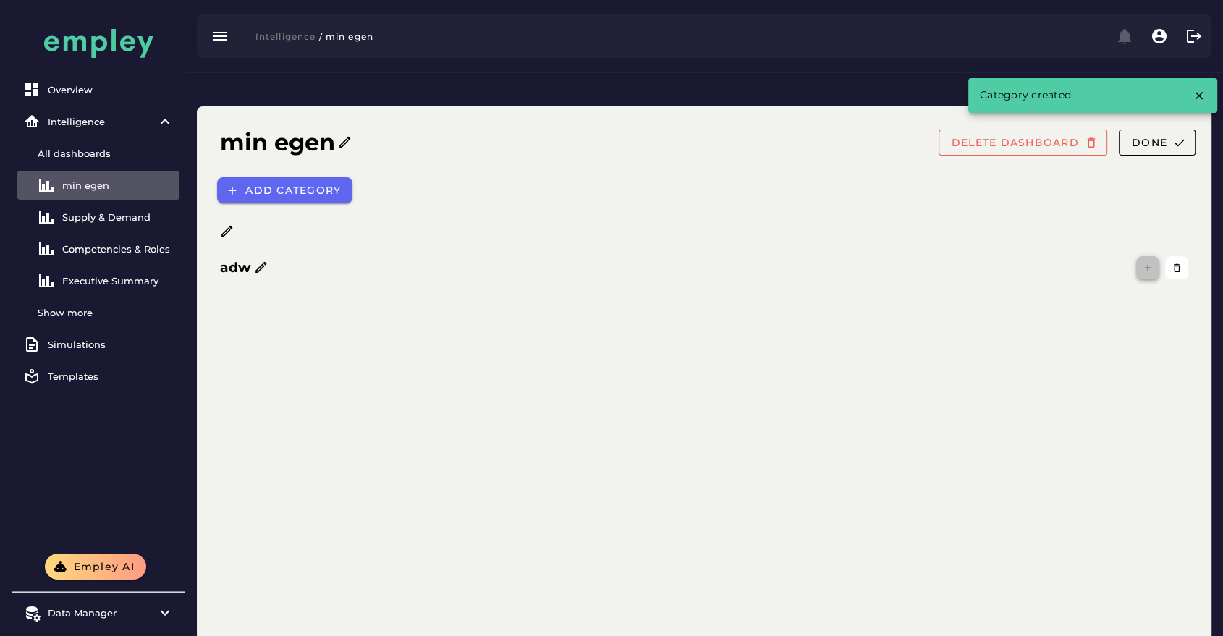
click at [1145, 256] on button "button" at bounding box center [1147, 267] width 23 height 23
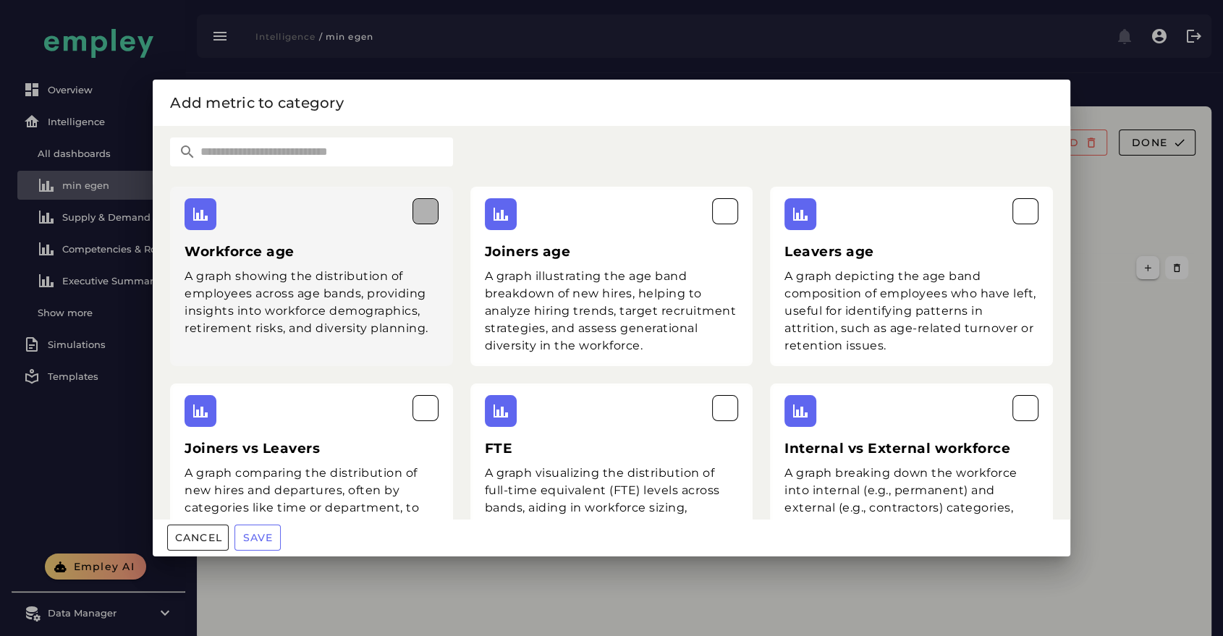
click at [431, 203] on button "button" at bounding box center [425, 211] width 26 height 26
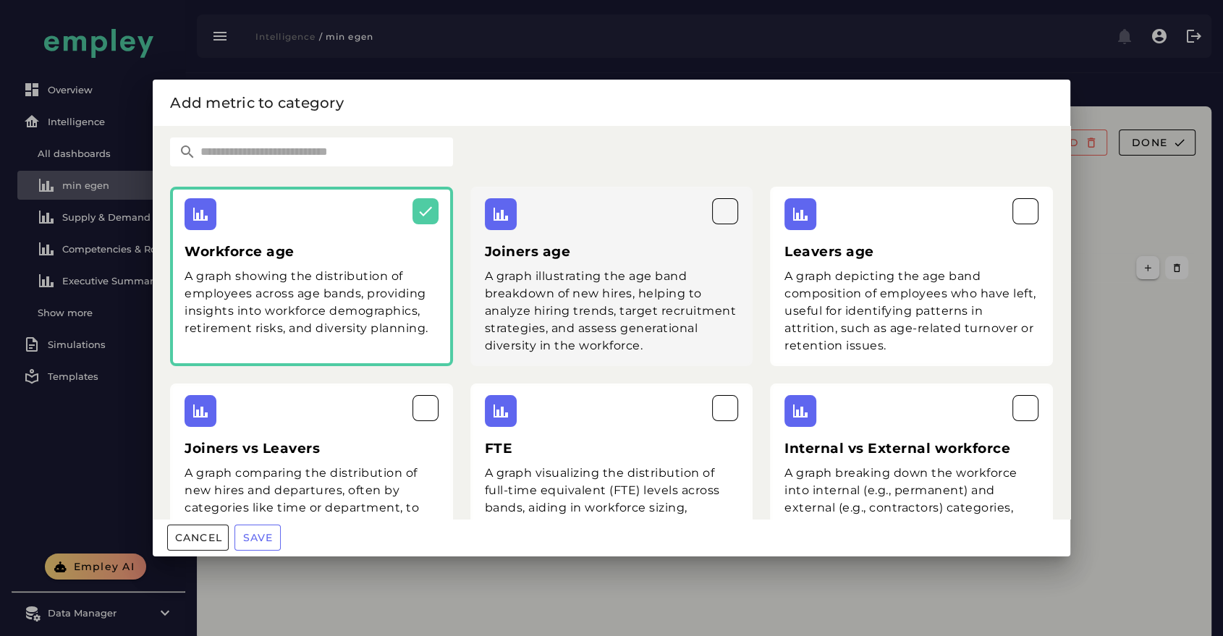
click at [695, 208] on div at bounding box center [612, 214] width 254 height 32
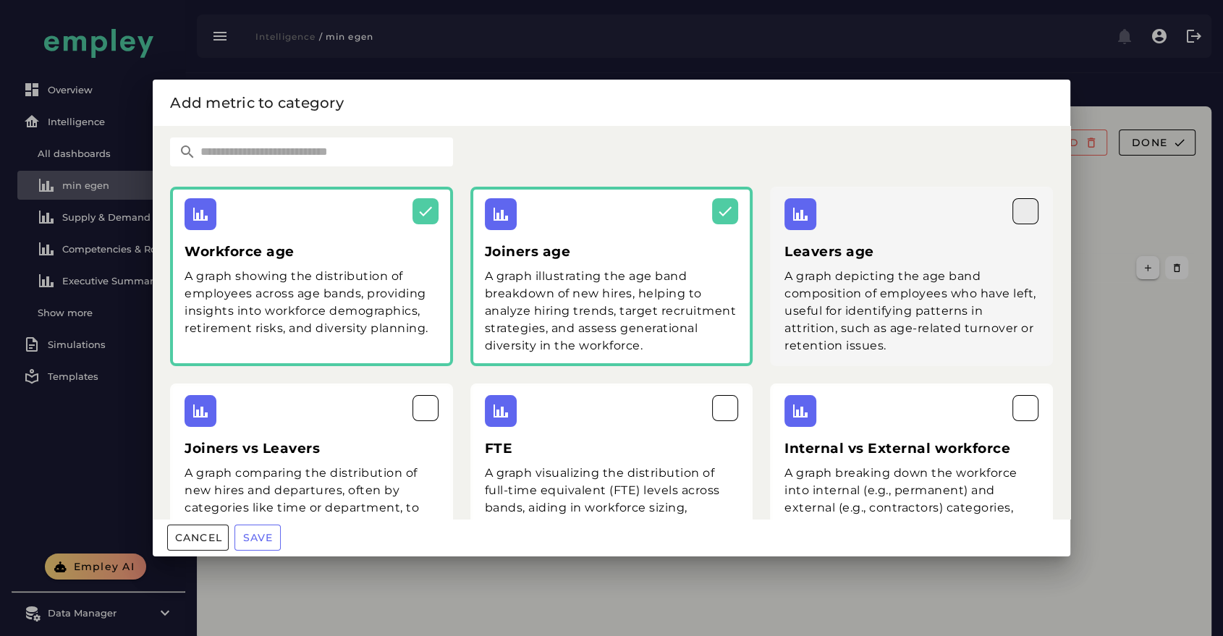
click at [1012, 221] on button "button" at bounding box center [1025, 211] width 26 height 26
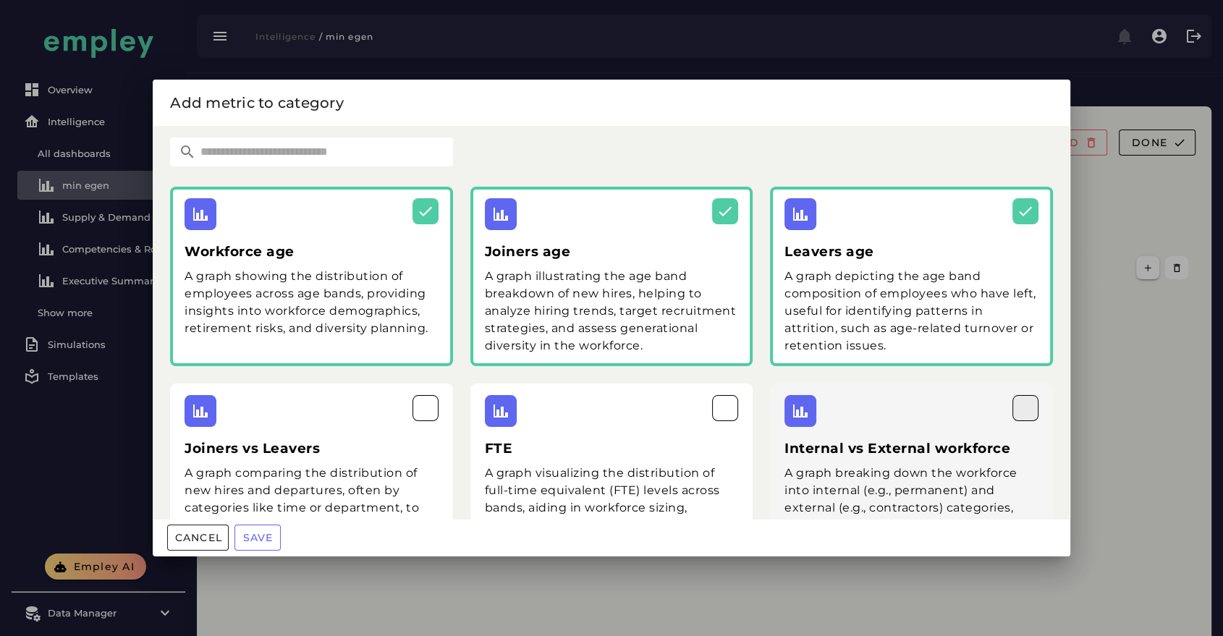
click at [1019, 414] on icon "button" at bounding box center [1025, 407] width 17 height 17
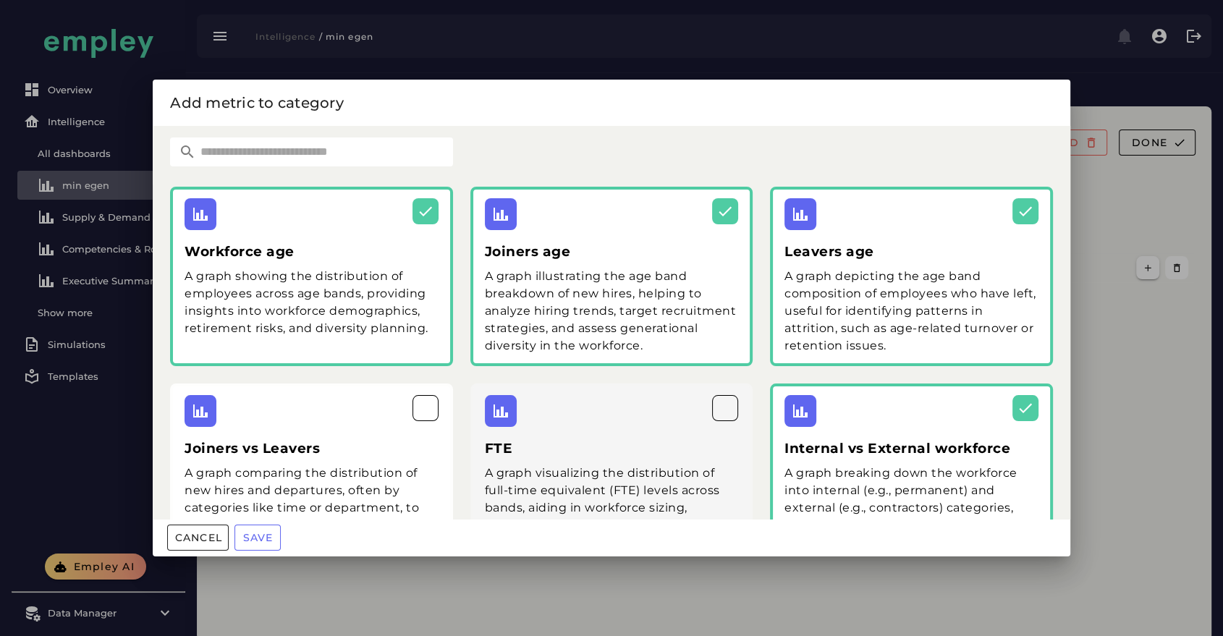
click at [703, 450] on h3 "FTE" at bounding box center [612, 448] width 254 height 20
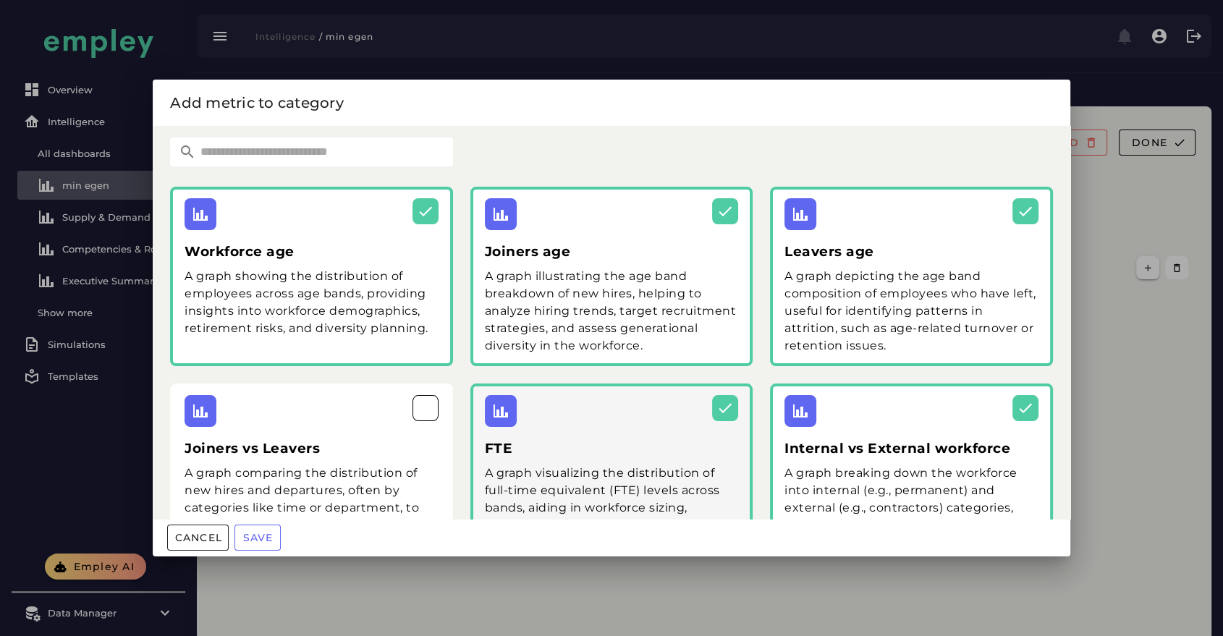
scroll to position [127, 0]
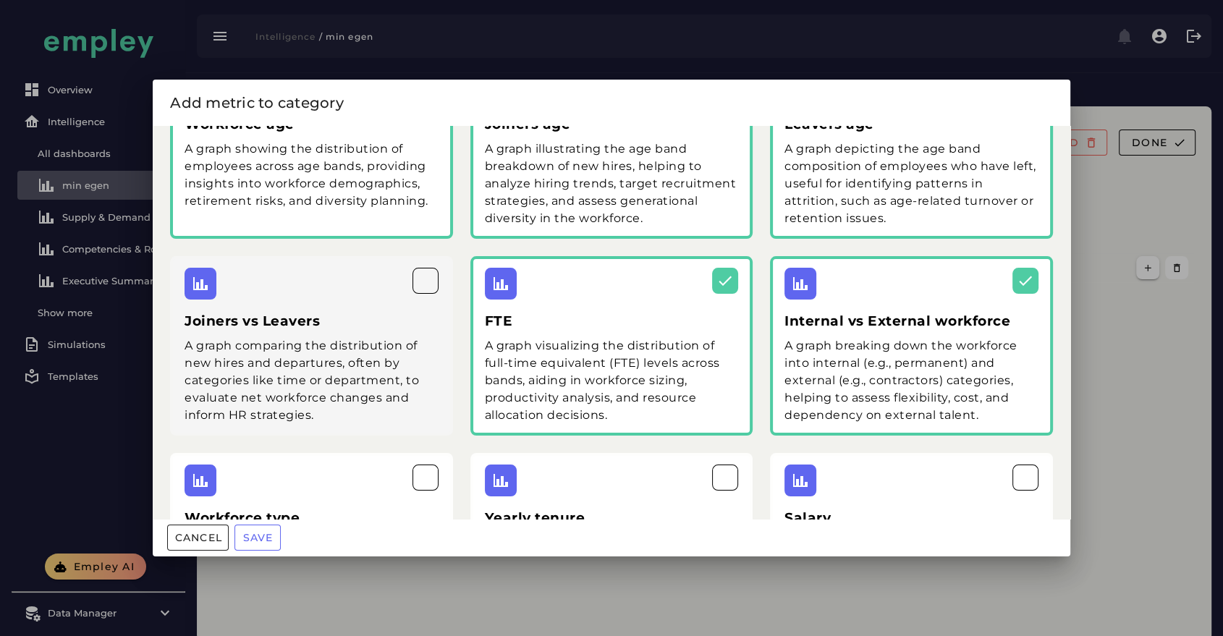
click at [396, 313] on h3 "Joiners vs Leavers" at bounding box center [311, 321] width 254 height 20
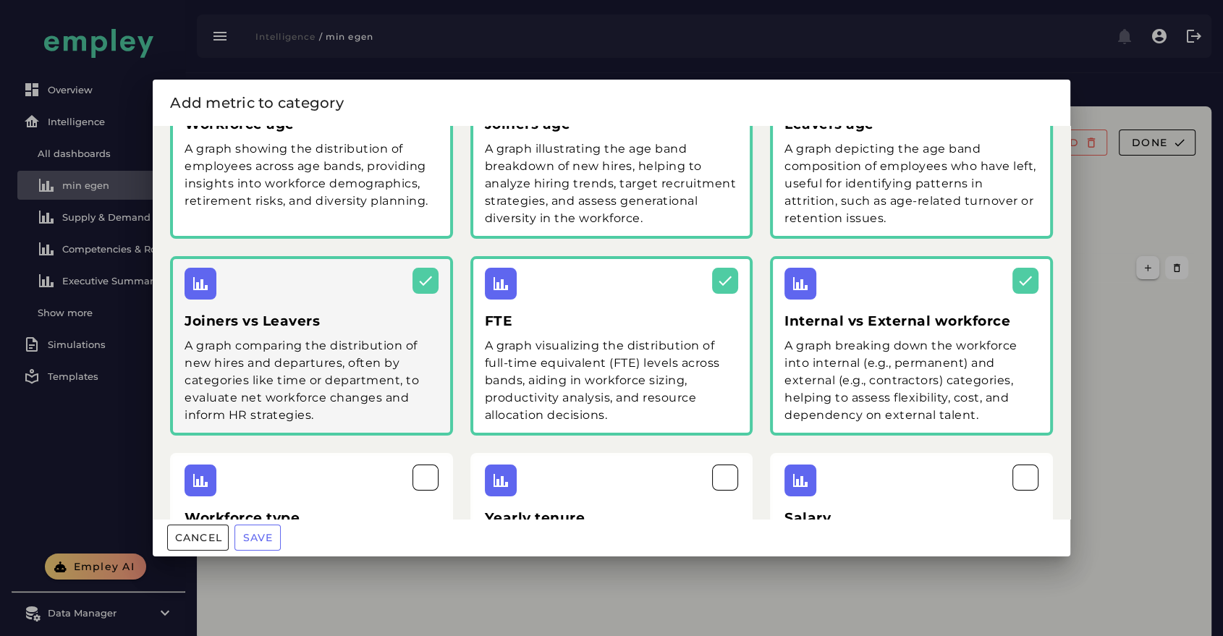
scroll to position [277, 0]
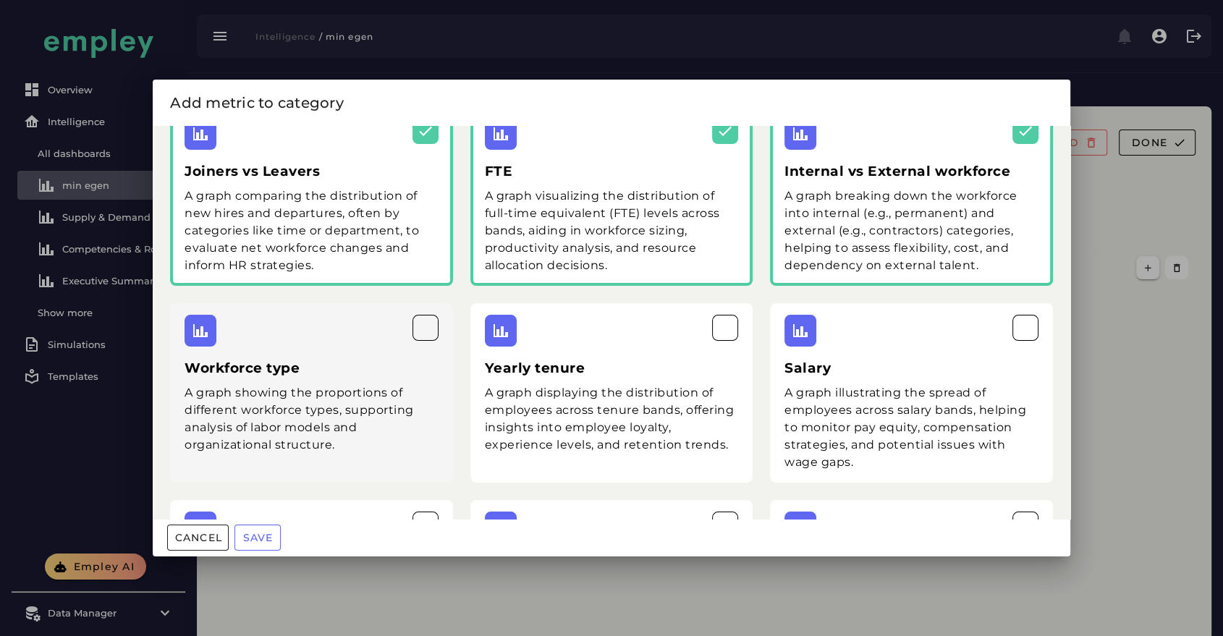
click at [397, 346] on div "Workforce type A graph showing the proportions of different workforce types, su…" at bounding box center [311, 392] width 283 height 179
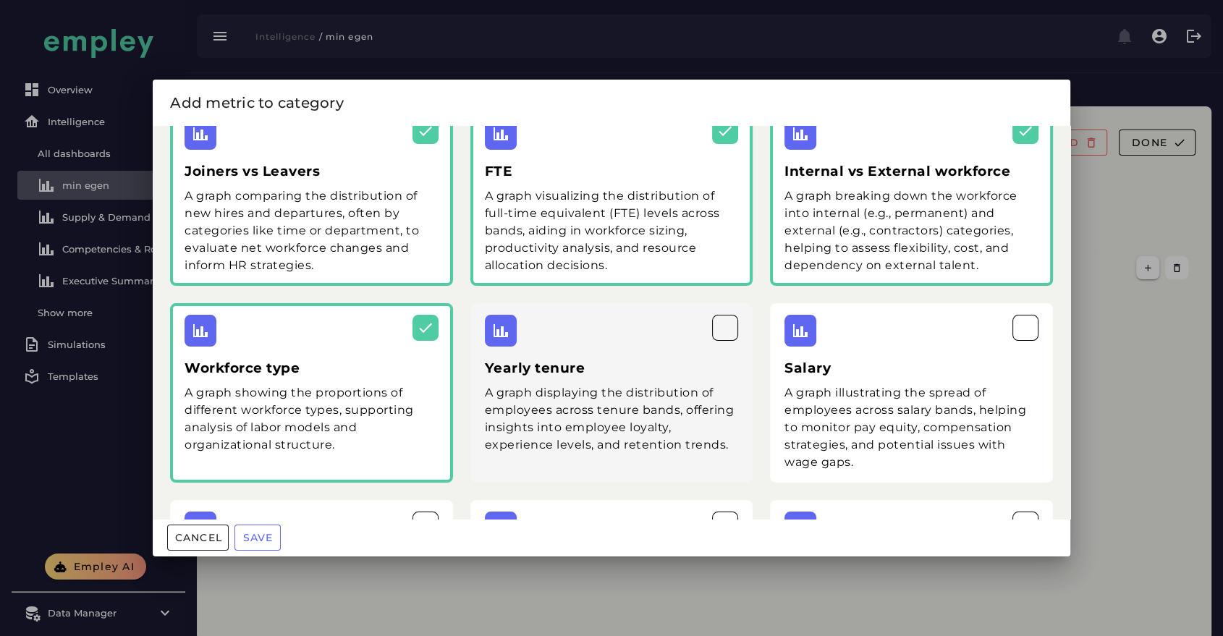
click at [723, 398] on div "A graph displaying the distribution of employees across tenure bands, offering …" at bounding box center [612, 418] width 254 height 69
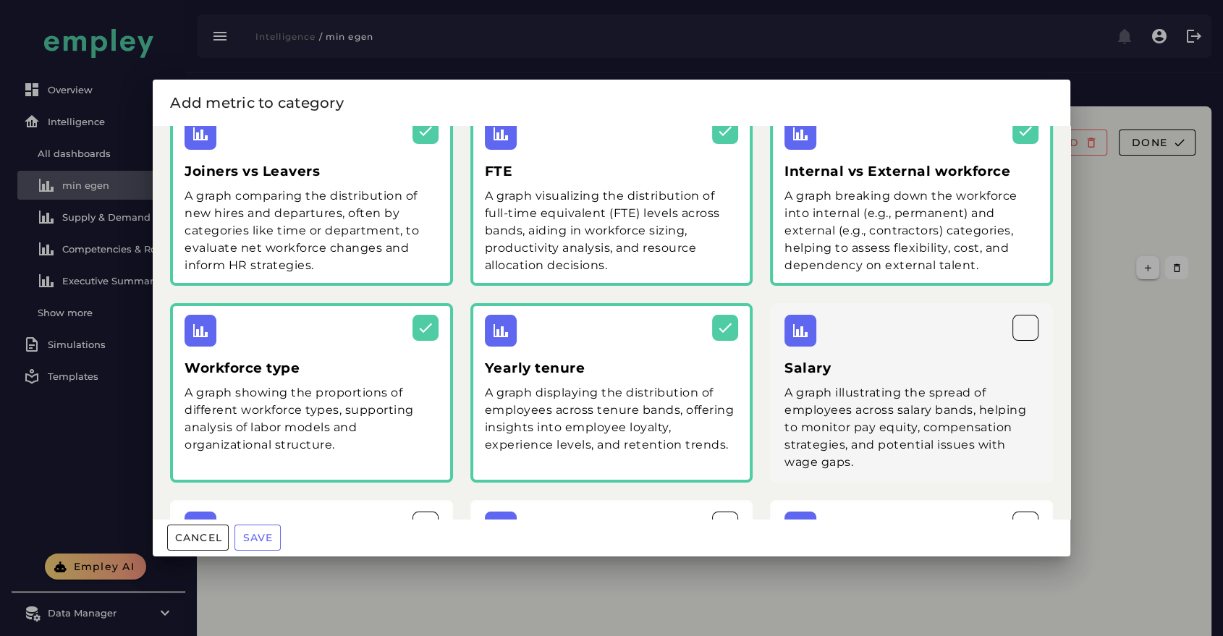
click at [1011, 376] on h3 "Salary" at bounding box center [911, 368] width 254 height 20
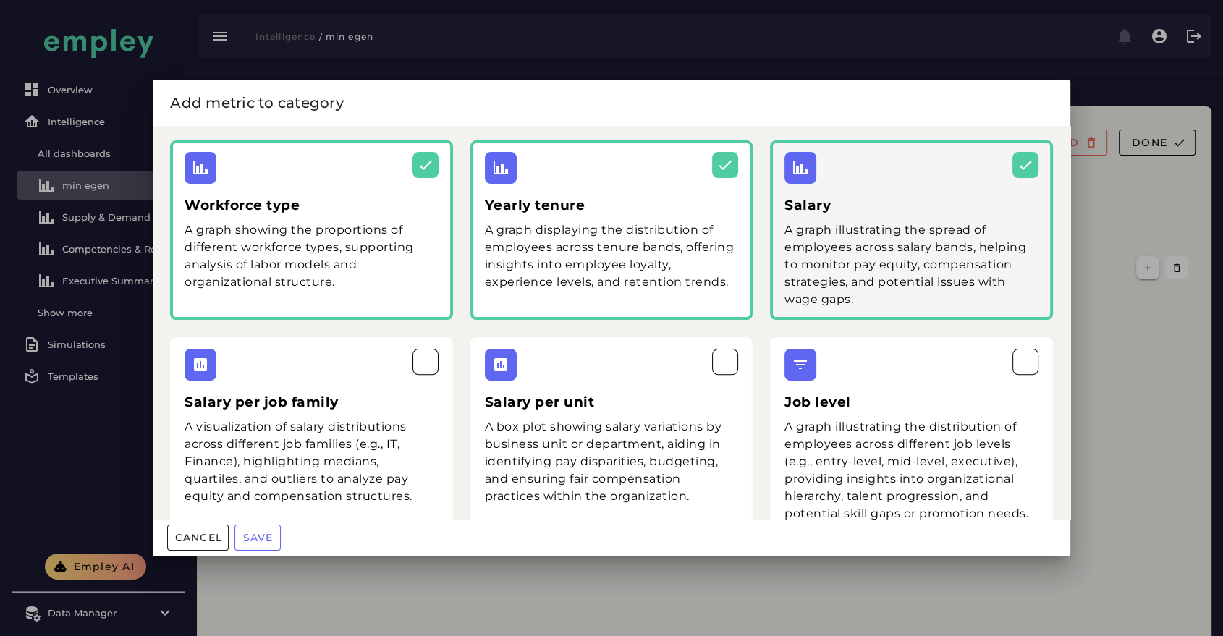
scroll to position [443, 0]
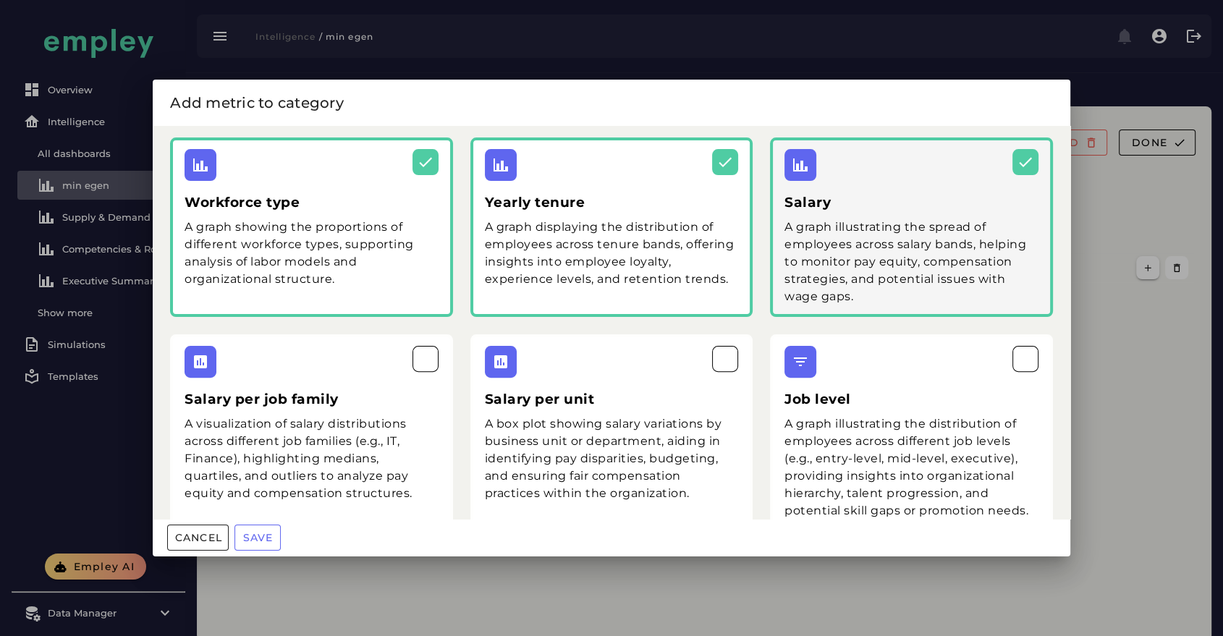
click at [932, 372] on div at bounding box center [911, 362] width 254 height 32
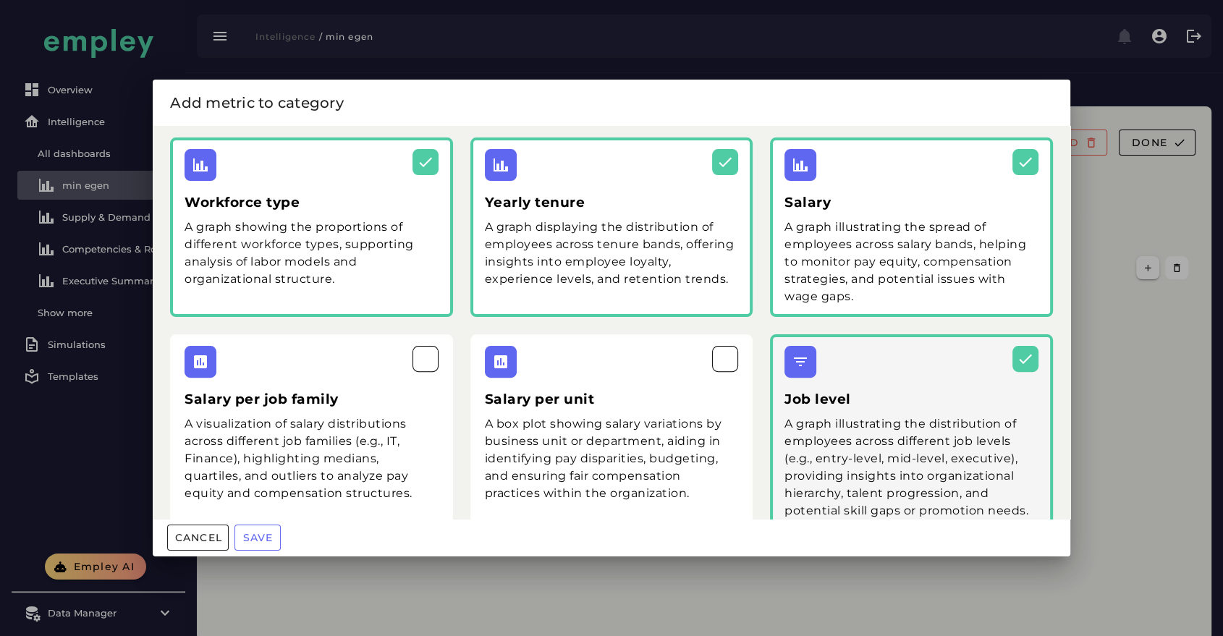
click at [648, 423] on div "A box plot showing salary variations by business unit or department, aiding in …" at bounding box center [612, 458] width 254 height 87
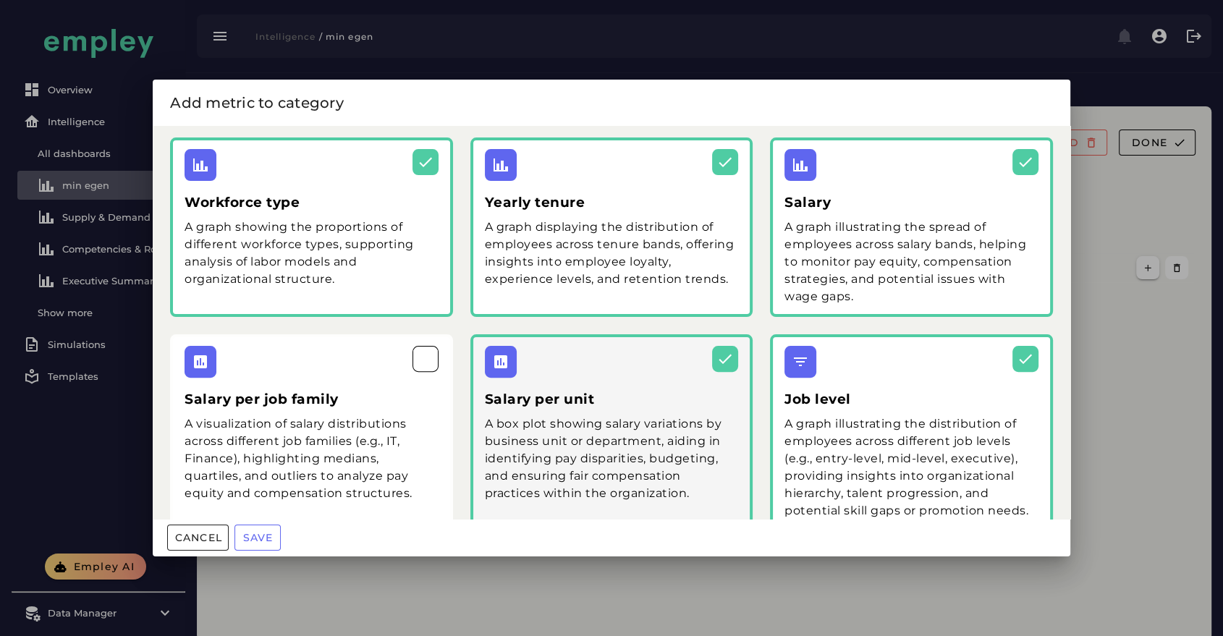
click at [349, 409] on div "Salary per job family A visualization of salary distributions across different …" at bounding box center [311, 432] width 283 height 197
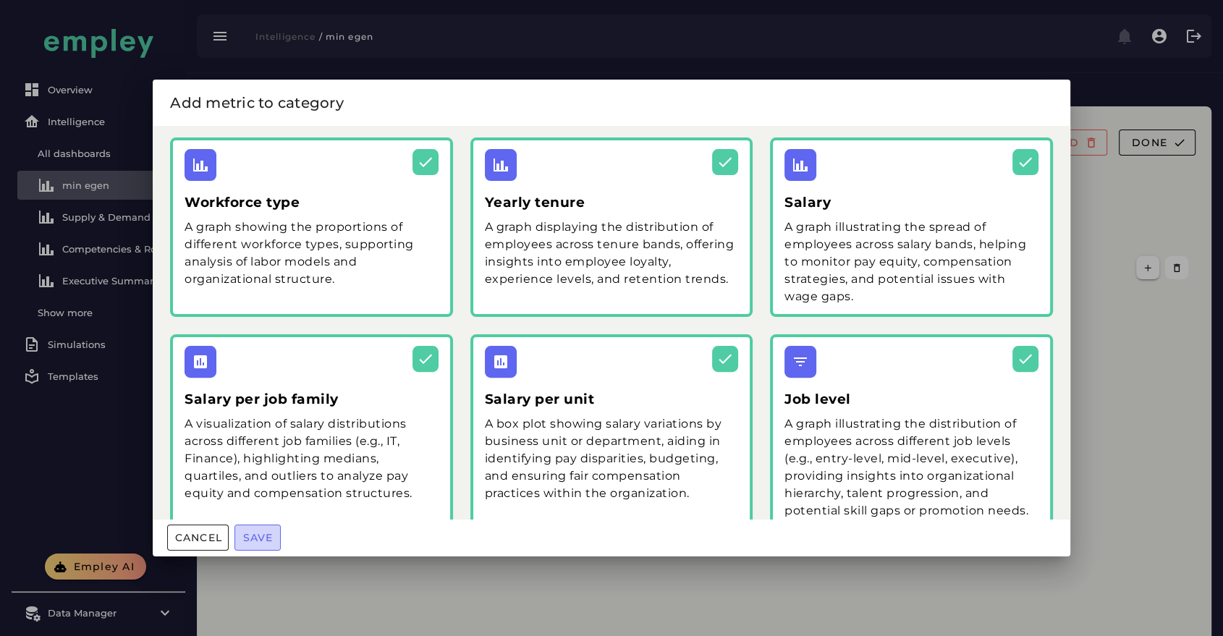
click at [265, 537] on span "Save" at bounding box center [257, 537] width 31 height 13
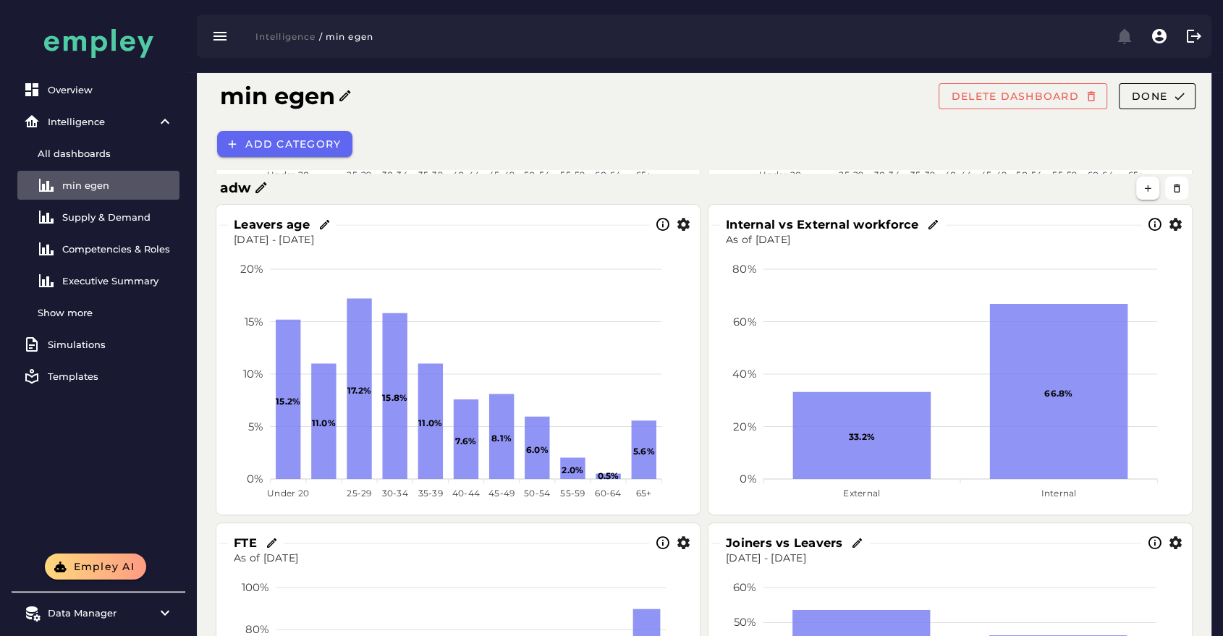
scroll to position [0, 0]
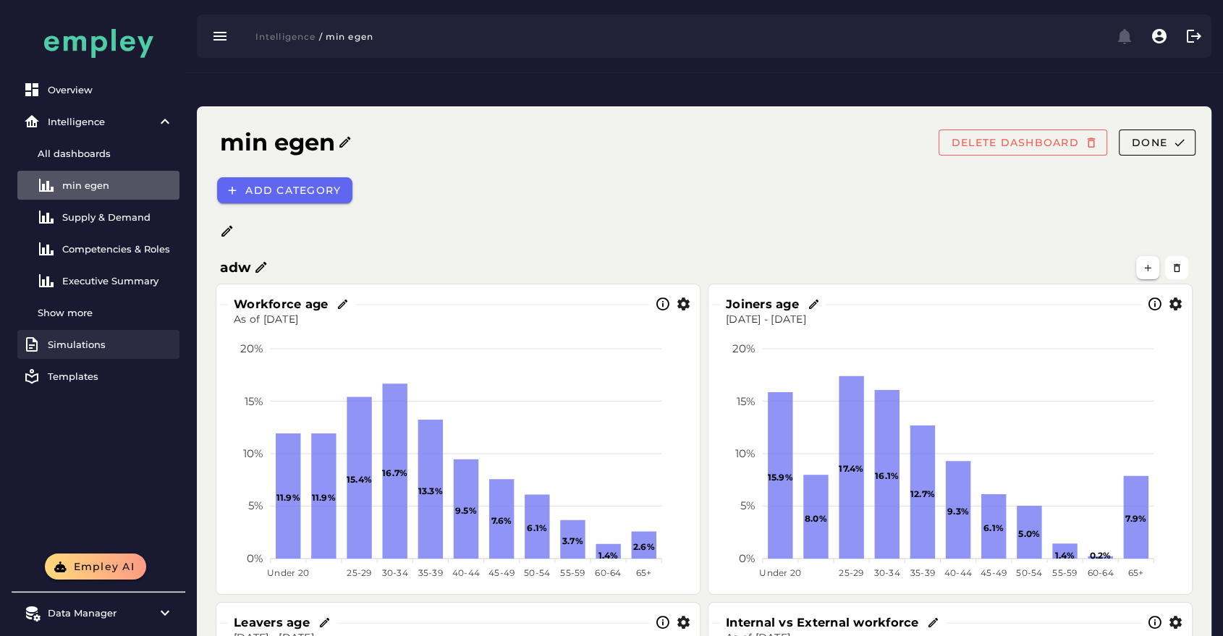
click at [98, 341] on div "Simulations" at bounding box center [111, 345] width 126 height 12
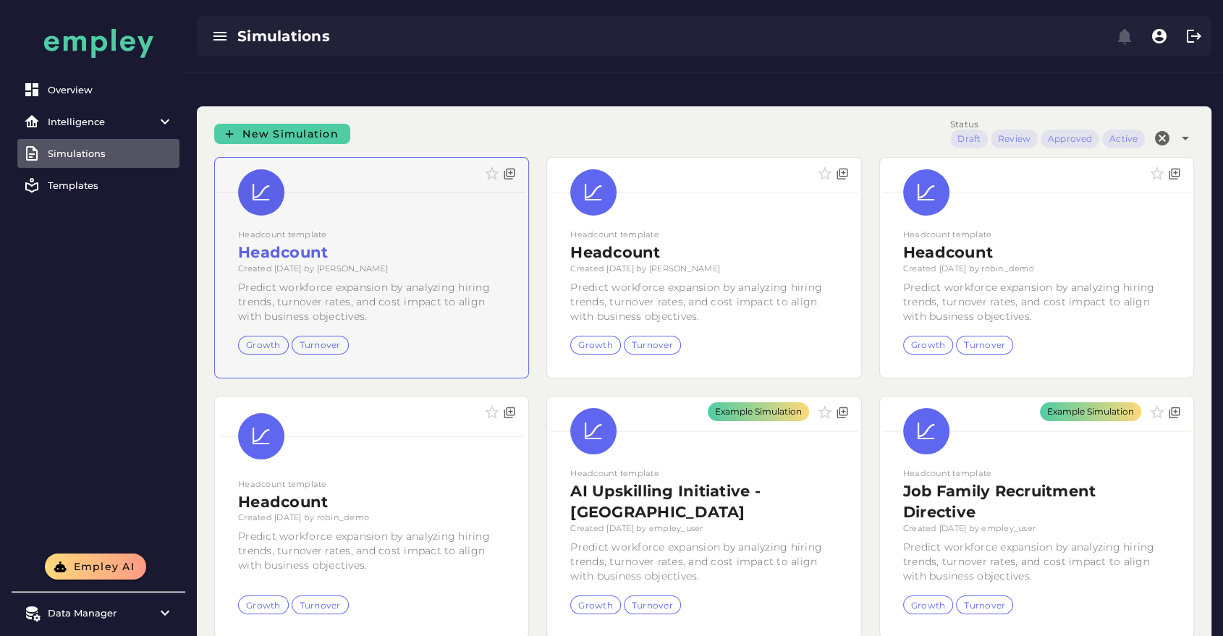
click at [395, 192] on div at bounding box center [371, 268] width 313 height 220
